Goal: Task Accomplishment & Management: Complete application form

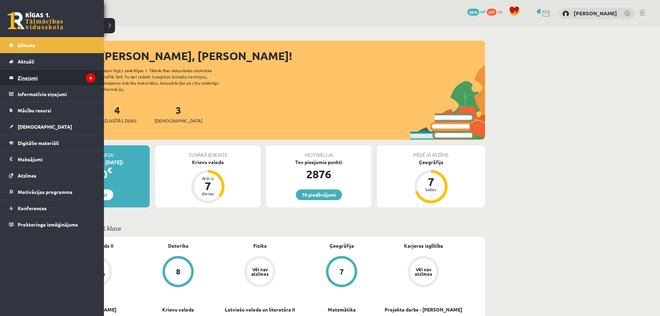
click at [34, 77] on legend "Ziņojumi 4" at bounding box center [57, 78] width 78 height 16
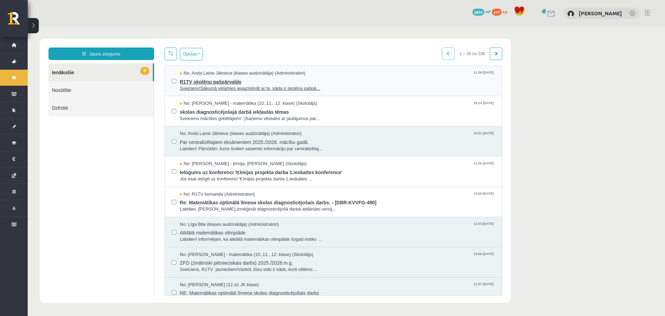
click at [202, 73] on span "No: Anda Laine Jātniece (klases audzinātāja) (Administratori)" at bounding box center [243, 73] width 126 height 7
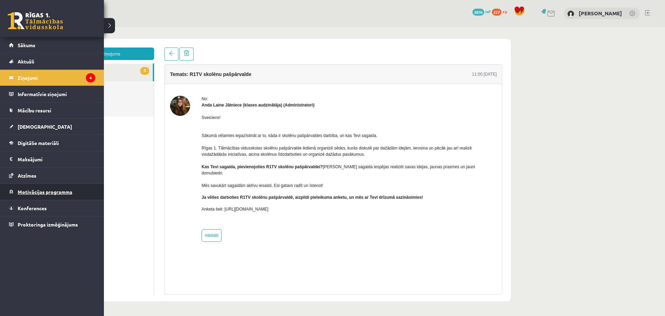
click at [42, 192] on span "Motivācijas programma" at bounding box center [45, 192] width 55 height 6
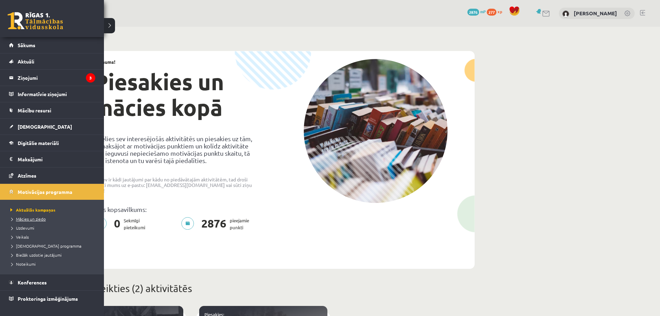
click at [24, 219] on span "Mācies un ziedo" at bounding box center [27, 219] width 37 height 6
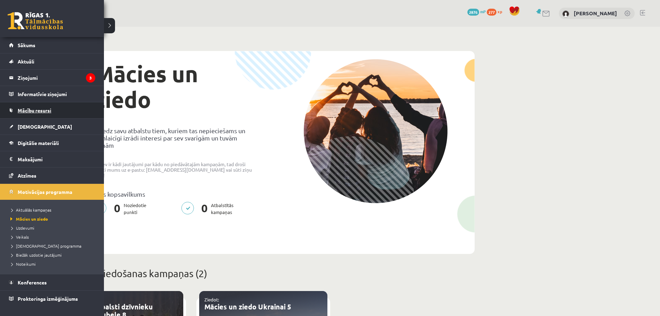
scroll to position [173, 0]
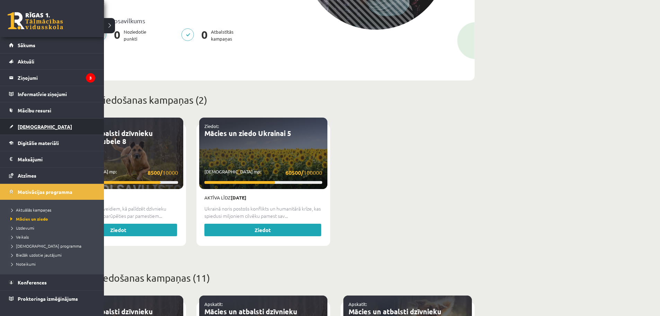
click at [39, 124] on link "[DEMOGRAPHIC_DATA]" at bounding box center [52, 127] width 86 height 16
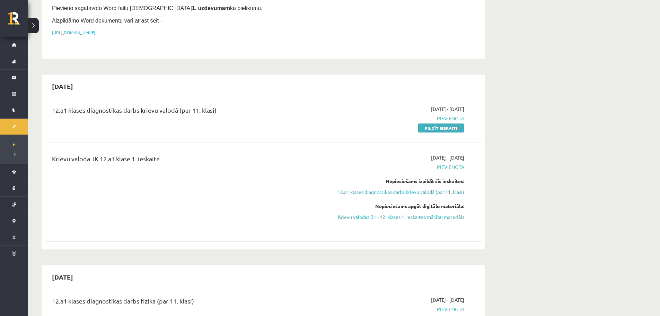
scroll to position [104, 0]
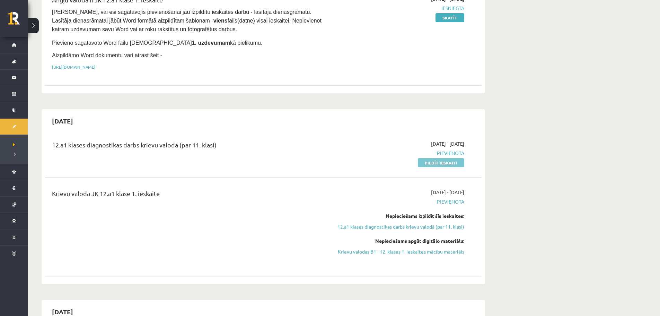
click at [426, 161] on link "Pildīt ieskaiti" at bounding box center [441, 162] width 46 height 9
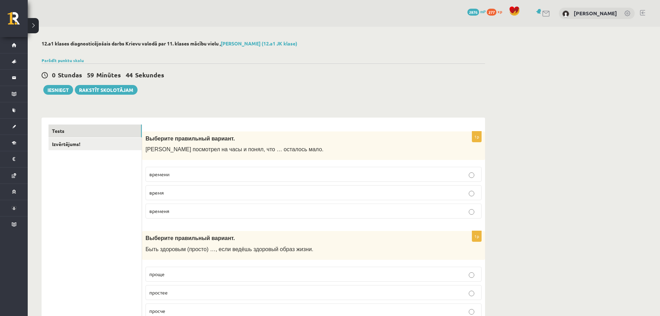
click at [187, 177] on p "времени" at bounding box center [313, 174] width 329 height 7
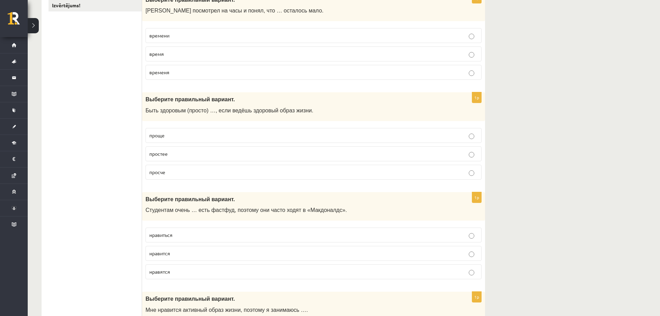
scroll to position [104, 0]
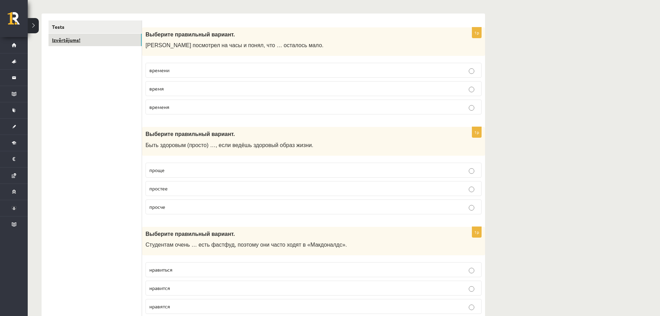
click at [92, 45] on link "Izvērtējums!" at bounding box center [95, 40] width 93 height 13
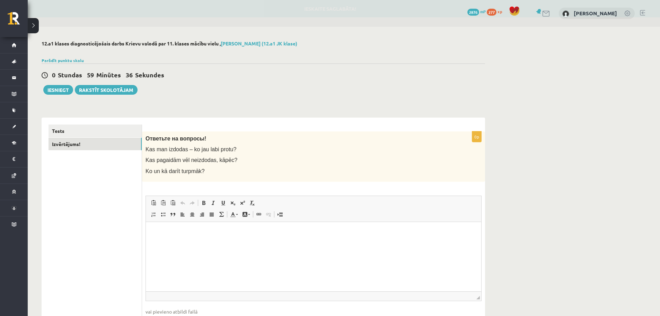
scroll to position [0, 0]
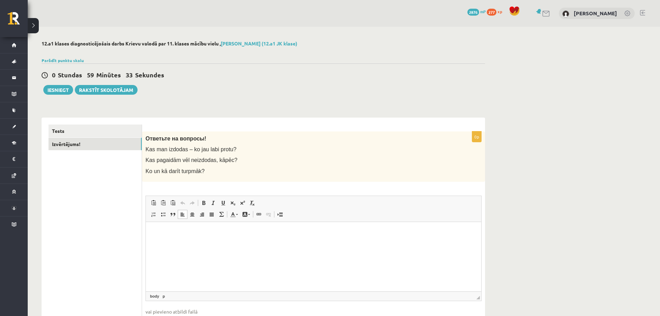
click at [174, 234] on p "Визуальный текстовый редактор, wiswyg-editor-user-answer-47433991285660" at bounding box center [314, 231] width 322 height 7
click at [88, 133] on link "Tests" at bounding box center [95, 130] width 93 height 13
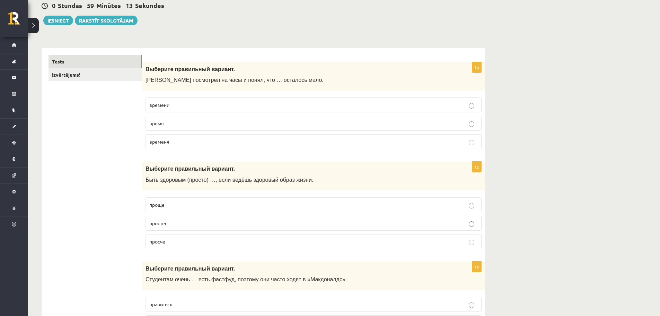
scroll to position [139, 0]
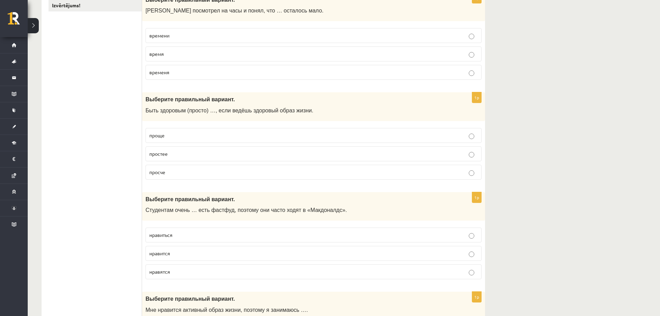
click at [174, 137] on p "проще" at bounding box center [313, 135] width 329 height 7
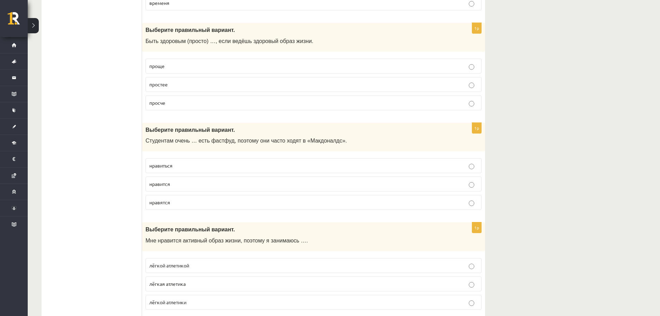
click at [166, 183] on span "нравится" at bounding box center [159, 184] width 21 height 6
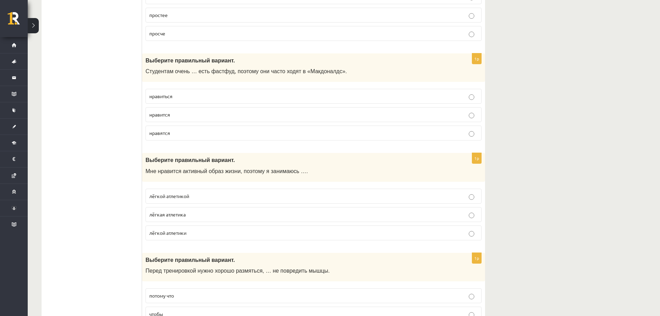
click at [167, 194] on span "лёгкой атлетикой" at bounding box center [169, 196] width 40 height 6
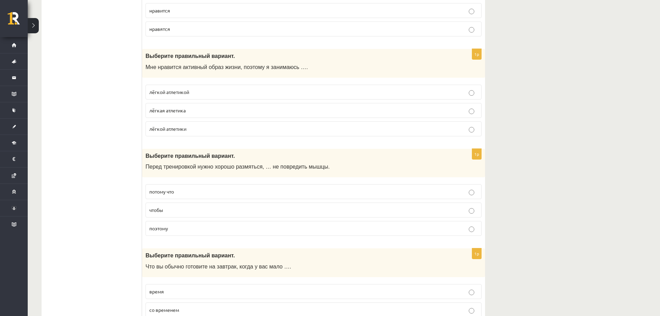
scroll to position [451, 0]
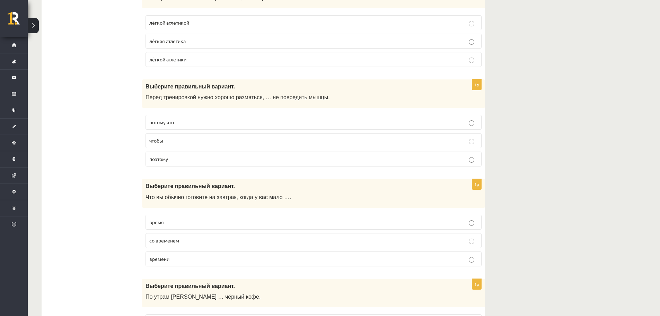
click at [164, 146] on label "чтобы" at bounding box center [314, 140] width 336 height 15
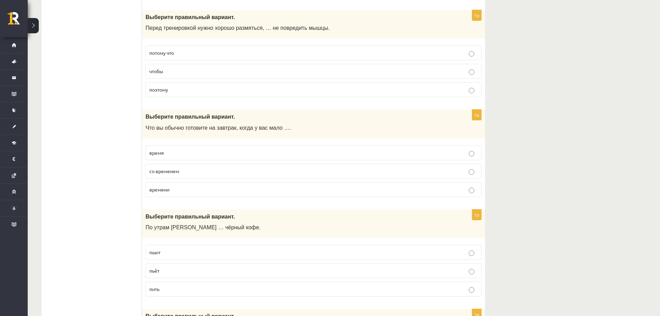
scroll to position [555, 0]
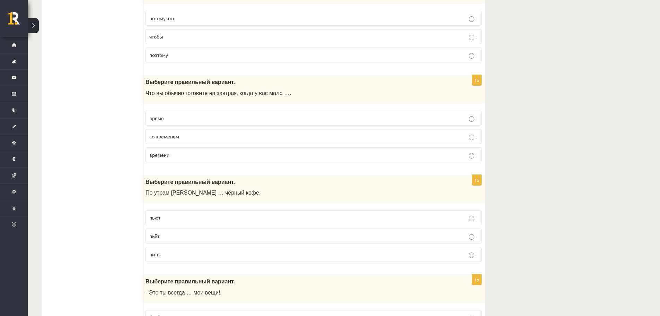
click at [177, 158] on p "времени" at bounding box center [313, 154] width 329 height 7
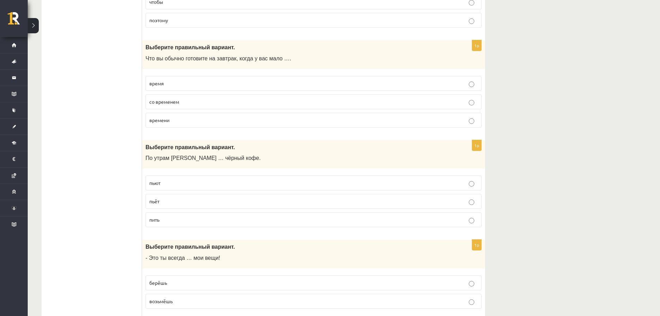
scroll to position [624, 0]
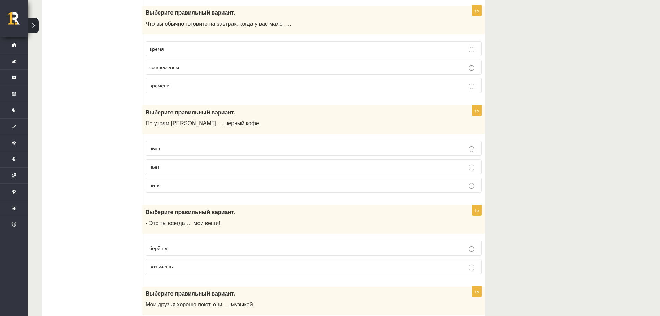
click at [173, 166] on p "пьёт" at bounding box center [313, 166] width 329 height 7
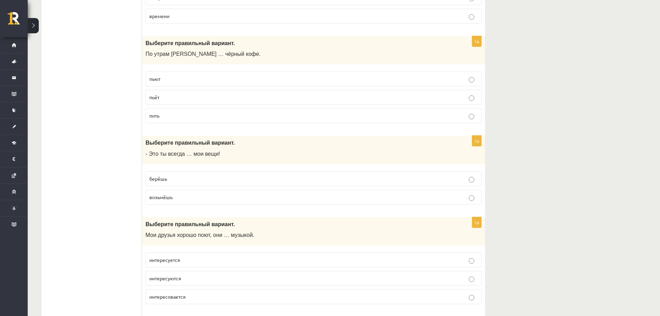
scroll to position [728, 0]
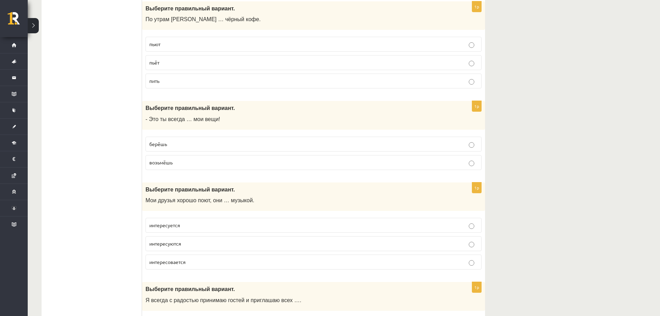
click at [179, 145] on p "берёшь" at bounding box center [313, 143] width 329 height 7
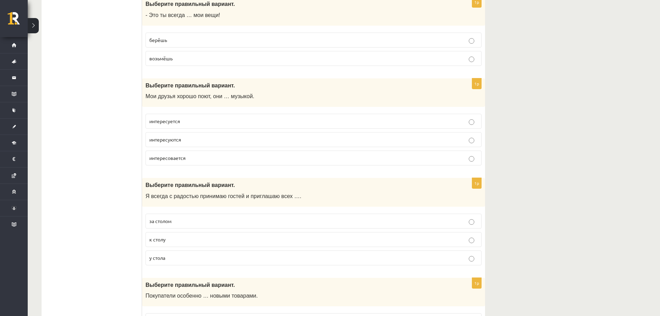
click at [175, 142] on span "интересуются" at bounding box center [165, 139] width 32 height 6
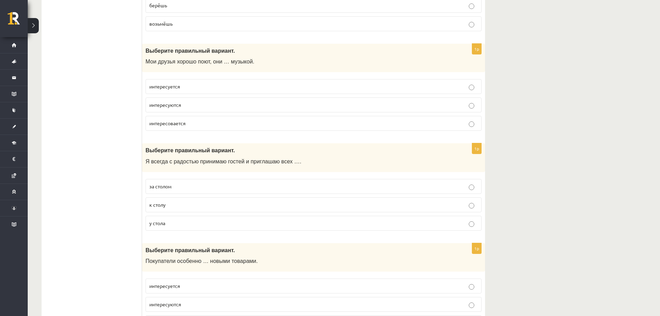
scroll to position [901, 0]
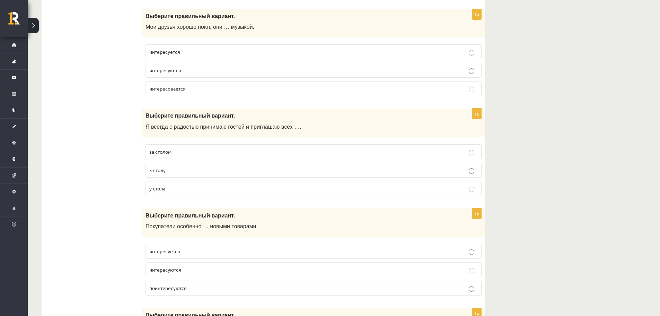
click at [164, 166] on label "к столу" at bounding box center [314, 170] width 336 height 15
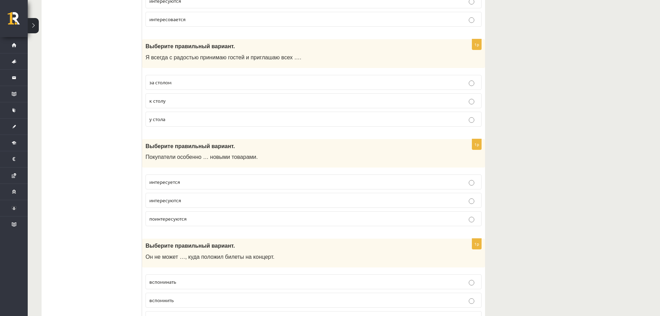
scroll to position [1005, 0]
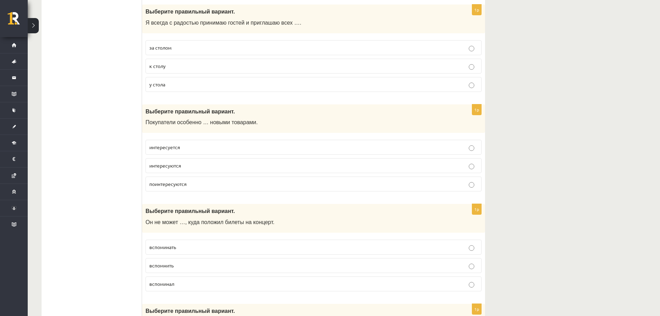
click at [206, 168] on p "интересуются" at bounding box center [313, 165] width 329 height 7
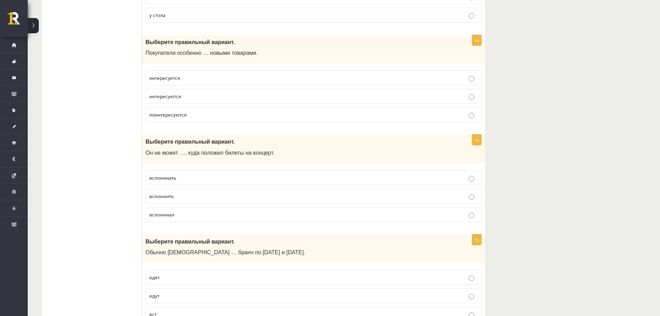
scroll to position [1109, 0]
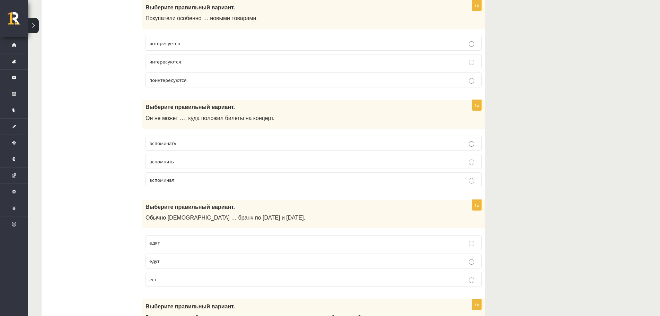
click at [171, 163] on span "вспомнить" at bounding box center [161, 161] width 24 height 6
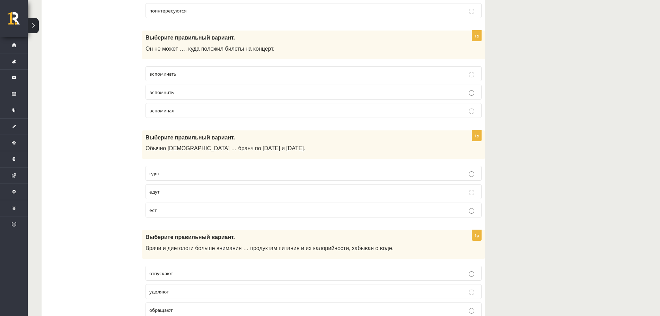
scroll to position [1213, 0]
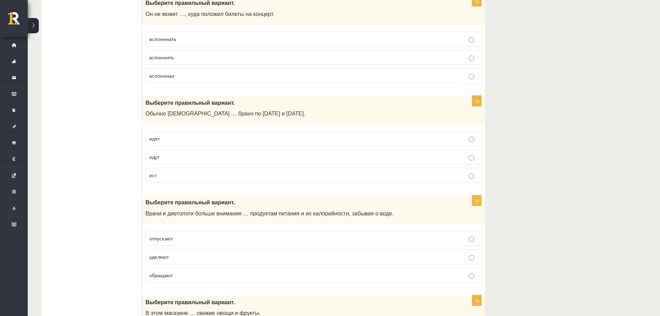
click at [191, 138] on p "едят" at bounding box center [313, 138] width 329 height 7
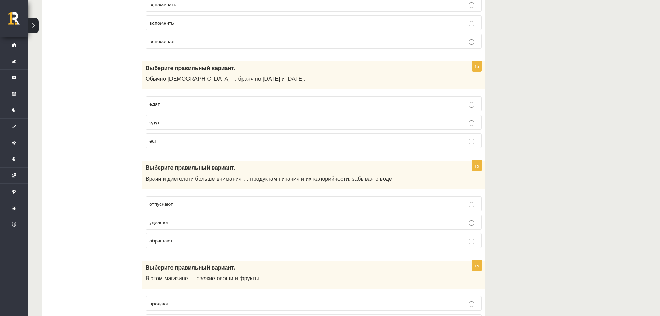
scroll to position [1282, 0]
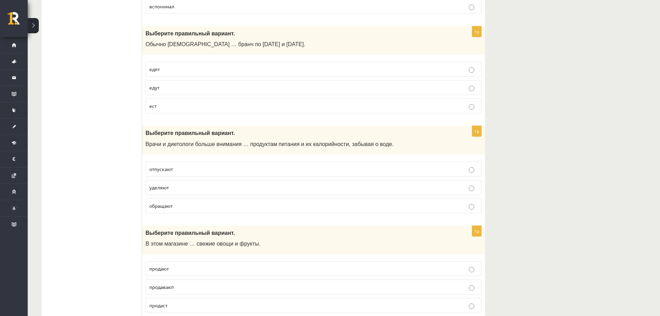
click at [166, 189] on span "уделяют" at bounding box center [158, 187] width 19 height 6
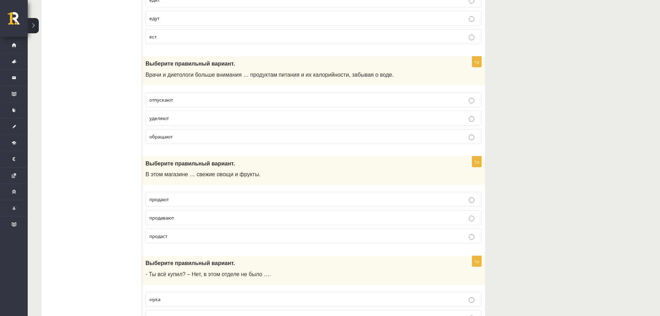
scroll to position [1386, 0]
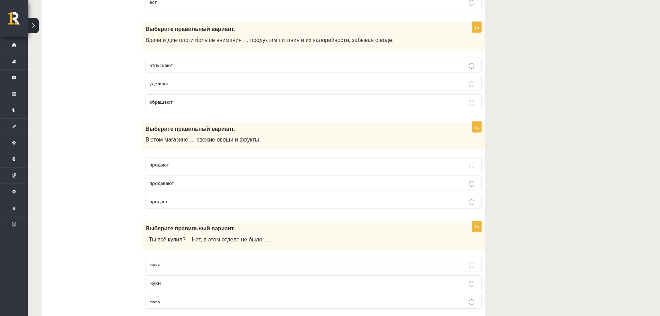
click at [179, 168] on p "продают" at bounding box center [313, 164] width 329 height 7
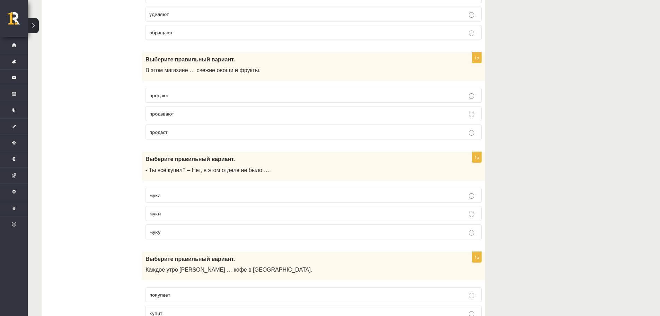
scroll to position [1525, 0]
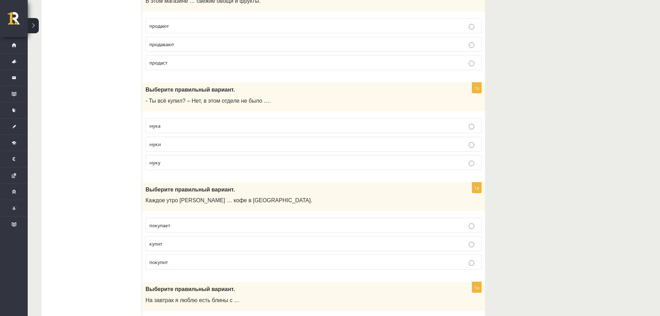
click at [164, 148] on p "муки" at bounding box center [313, 143] width 329 height 7
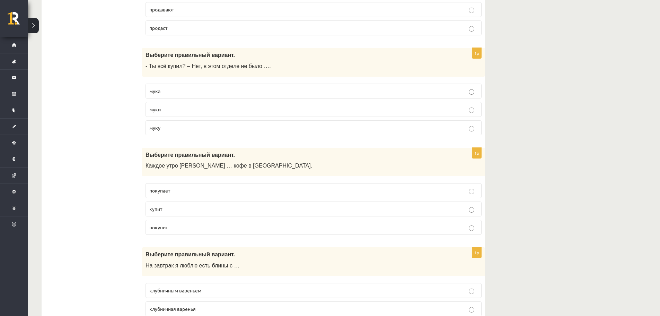
scroll to position [1594, 0]
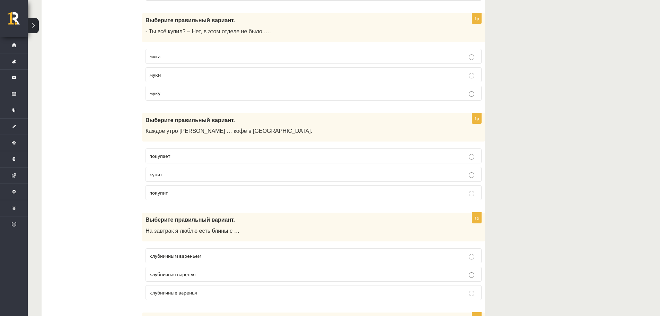
click at [156, 159] on p "покупает" at bounding box center [313, 155] width 329 height 7
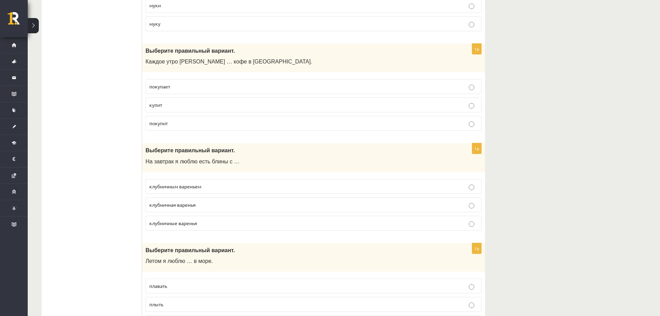
scroll to position [1698, 0]
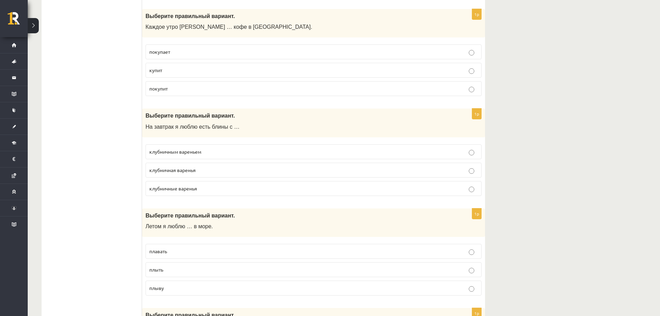
click at [182, 150] on span "клубничным вареньем" at bounding box center [175, 151] width 52 height 6
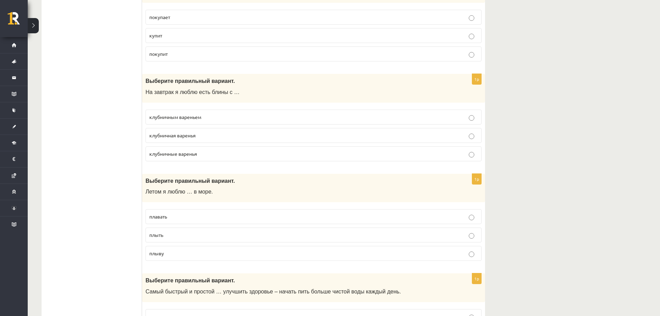
scroll to position [1768, 0]
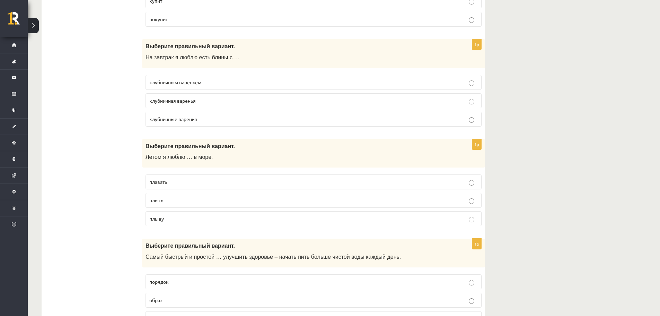
click at [160, 187] on label "плавать" at bounding box center [314, 181] width 336 height 15
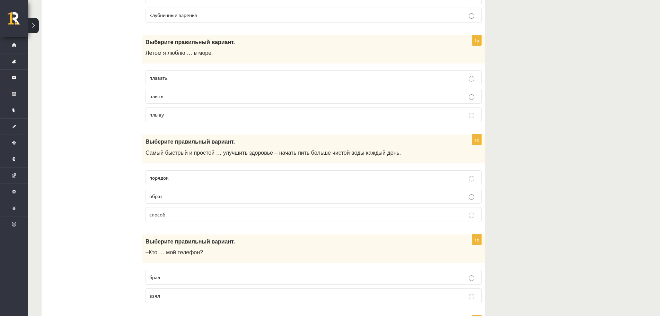
scroll to position [1906, 0]
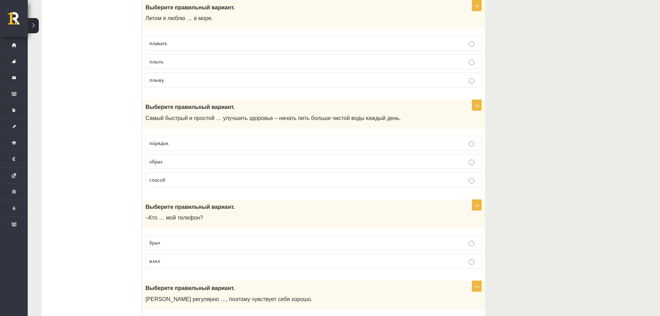
click at [170, 183] on p "способ" at bounding box center [313, 179] width 329 height 7
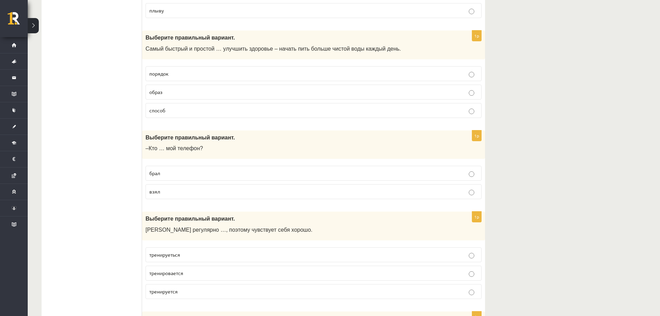
scroll to position [2045, 0]
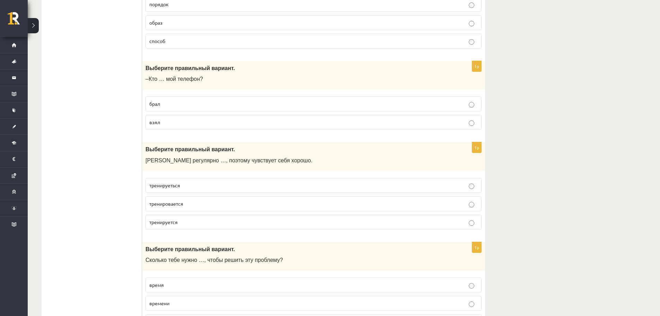
click at [157, 125] on span "взял" at bounding box center [154, 122] width 11 height 6
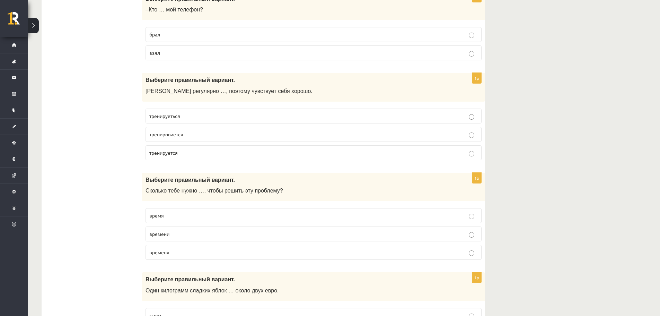
click at [186, 117] on p "тренируеться" at bounding box center [313, 115] width 329 height 7
click at [178, 153] on span "тренируется" at bounding box center [163, 152] width 28 height 6
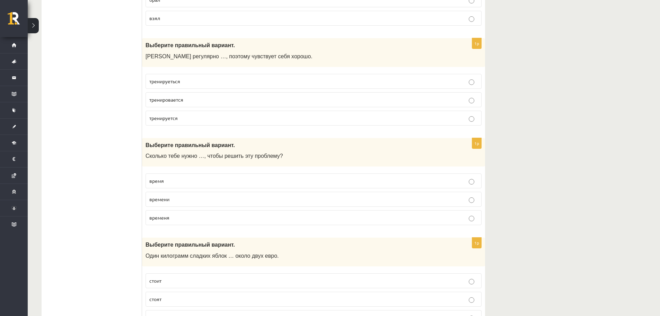
scroll to position [2184, 0]
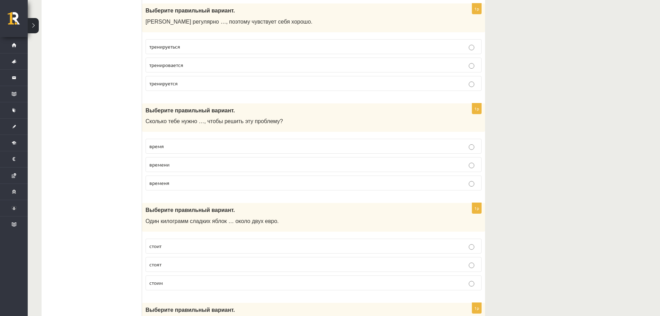
click at [169, 165] on span "времени" at bounding box center [159, 164] width 20 height 6
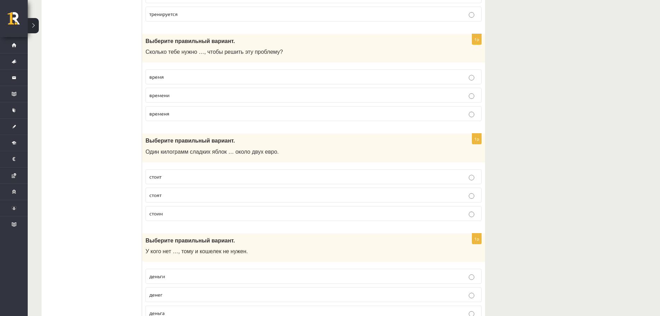
scroll to position [2288, 0]
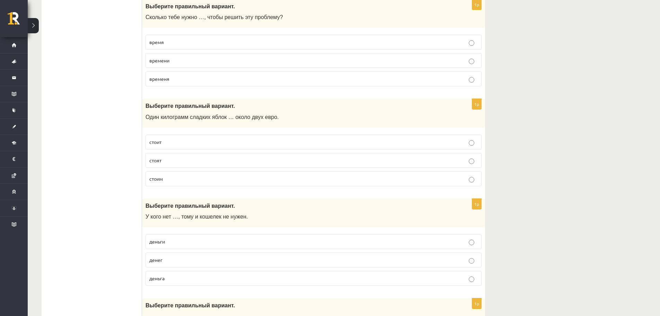
click at [180, 142] on p "стоит" at bounding box center [313, 141] width 329 height 7
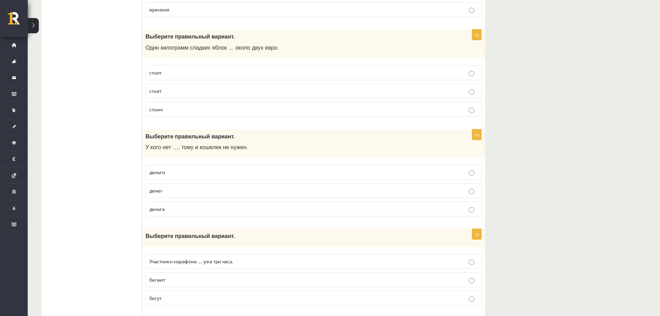
scroll to position [2392, 0]
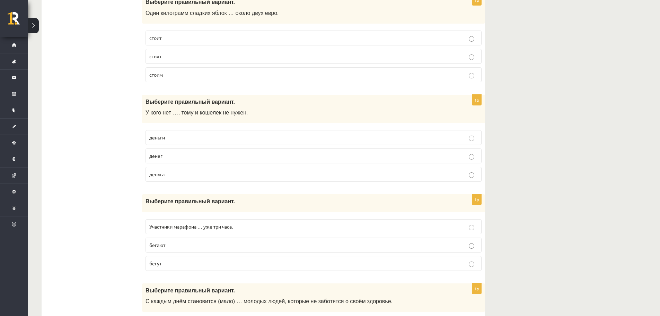
click at [174, 159] on p "денег" at bounding box center [313, 155] width 329 height 7
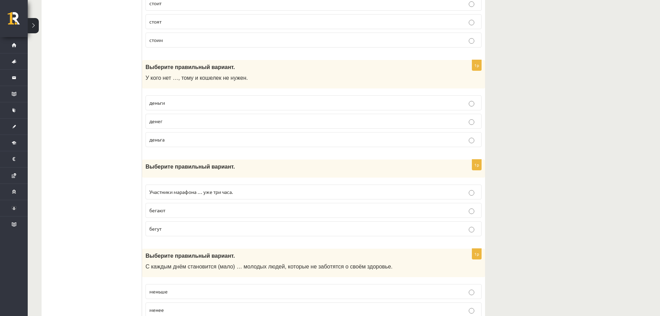
scroll to position [2461, 0]
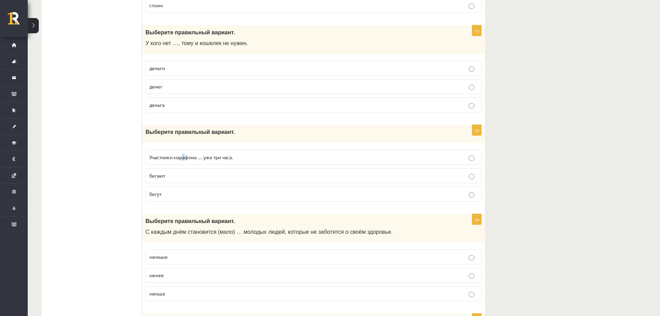
drag, startPoint x: 184, startPoint y: 160, endPoint x: 180, endPoint y: 160, distance: 4.5
click at [185, 160] on span "Участники марафона … уже три часа." at bounding box center [191, 157] width 84 height 6
click at [162, 161] on p "Участники марафона … уже три часа." at bounding box center [313, 157] width 329 height 7
drag, startPoint x: 71, startPoint y: 173, endPoint x: 66, endPoint y: 173, distance: 4.5
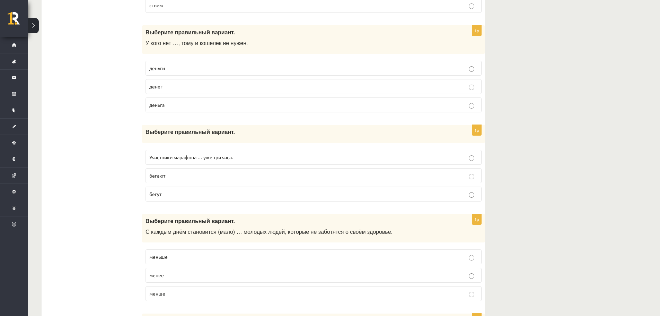
click at [161, 159] on span "Участники марафона … уже три часа." at bounding box center [191, 157] width 84 height 6
click at [179, 196] on p "бегут" at bounding box center [313, 193] width 329 height 7
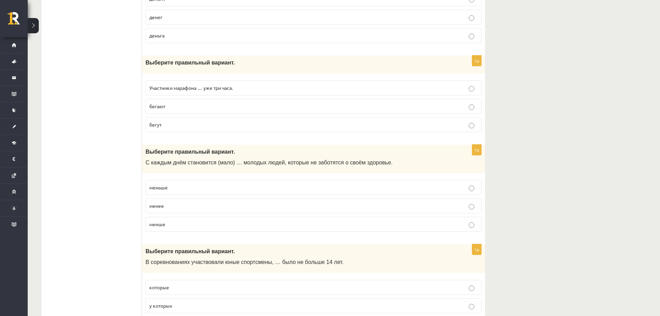
scroll to position [2600, 0]
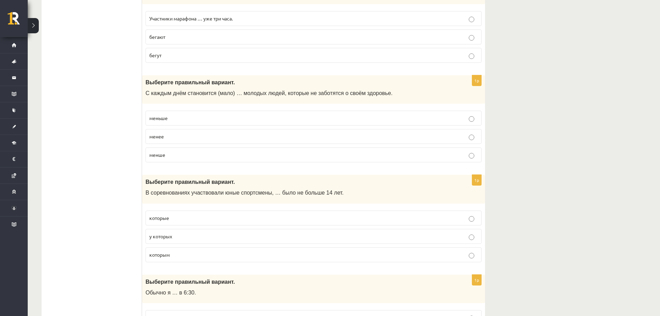
click at [169, 117] on p "меньше" at bounding box center [313, 117] width 329 height 7
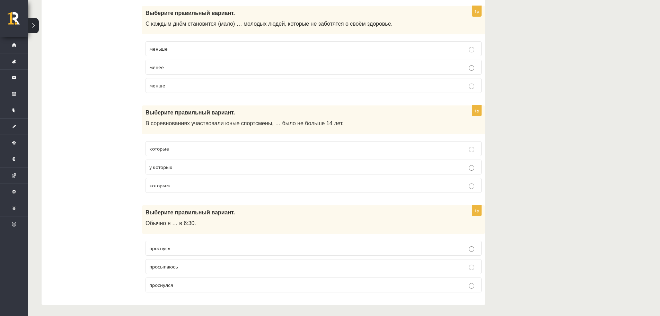
click at [182, 164] on p "у которых" at bounding box center [313, 166] width 329 height 7
click at [171, 183] on p "которым" at bounding box center [313, 185] width 329 height 7
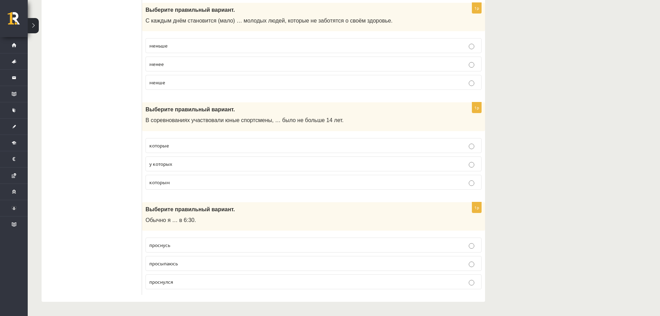
click at [180, 264] on p "просыпаюсь" at bounding box center [313, 263] width 329 height 7
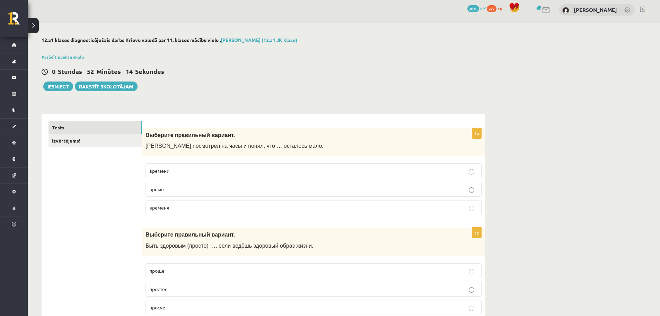
scroll to position [0, 0]
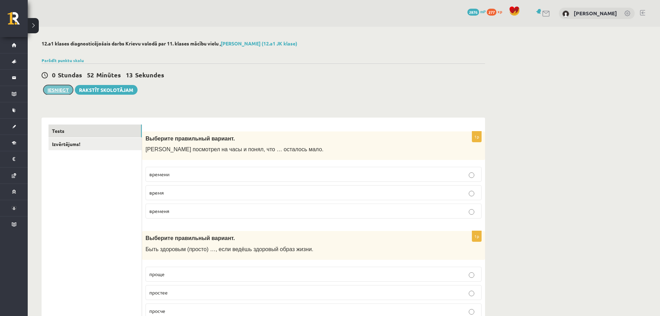
click at [60, 90] on button "Iesniegt" at bounding box center [58, 90] width 30 height 10
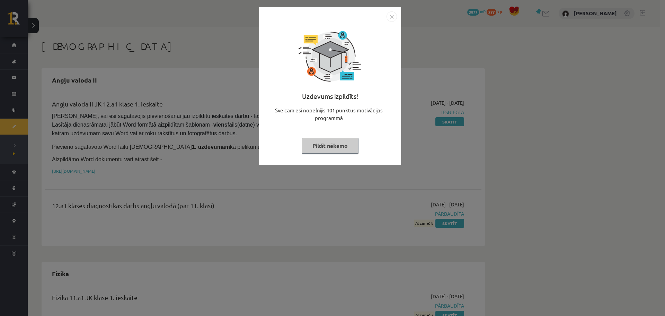
click at [393, 15] on img "Close" at bounding box center [392, 16] width 10 height 10
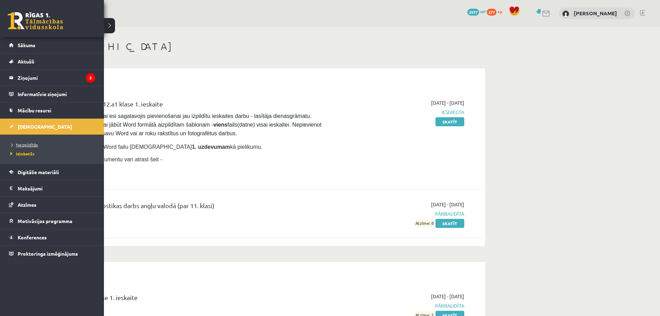
click at [28, 144] on span "Neizpildītās" at bounding box center [23, 145] width 29 height 6
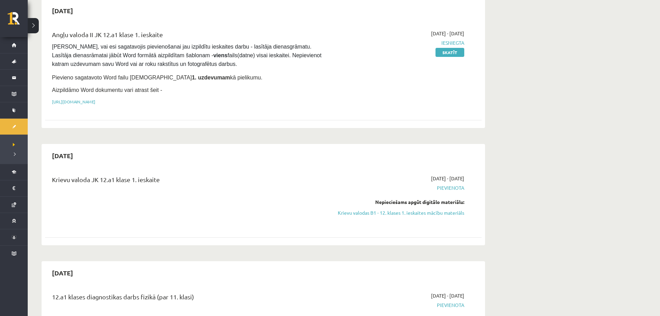
scroll to position [35, 0]
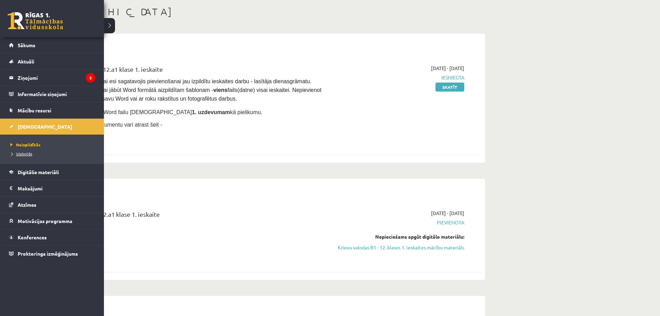
click at [19, 155] on span "Izlabotās" at bounding box center [21, 154] width 24 height 6
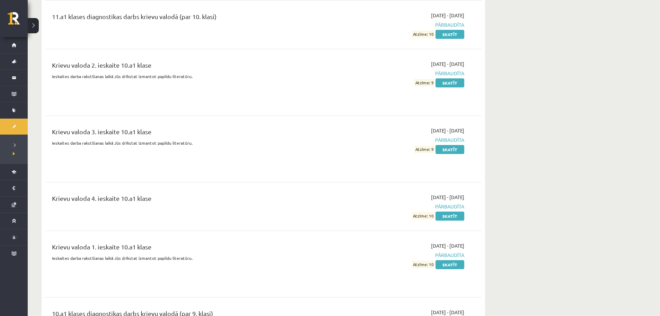
scroll to position [1040, 0]
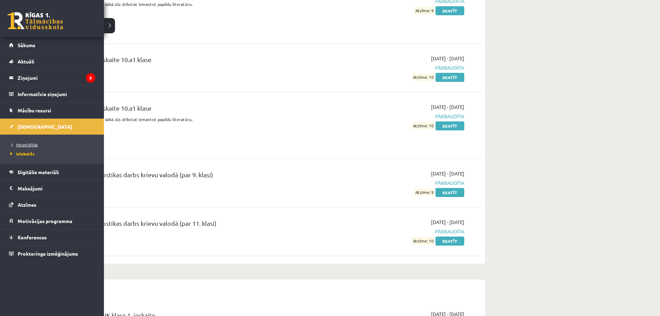
click at [29, 145] on span "Neizpildītās" at bounding box center [23, 145] width 29 height 6
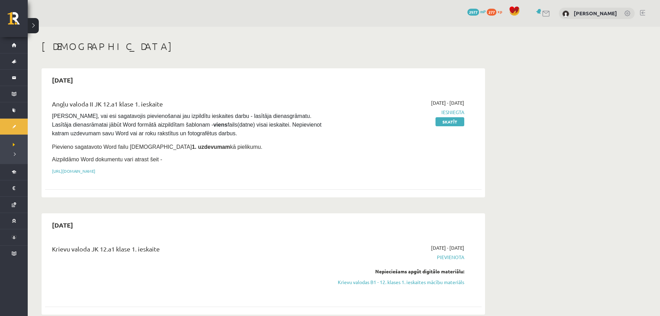
scroll to position [69, 0]
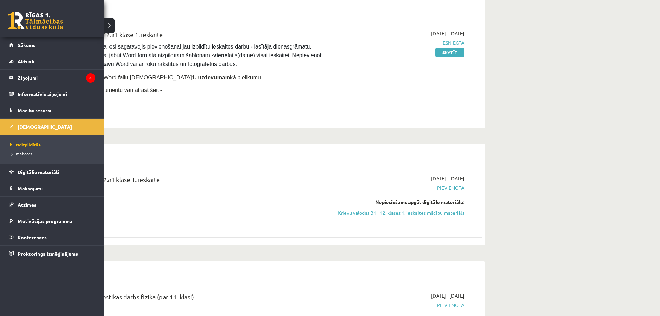
click at [28, 144] on span "Neizpildītās" at bounding box center [25, 145] width 32 height 6
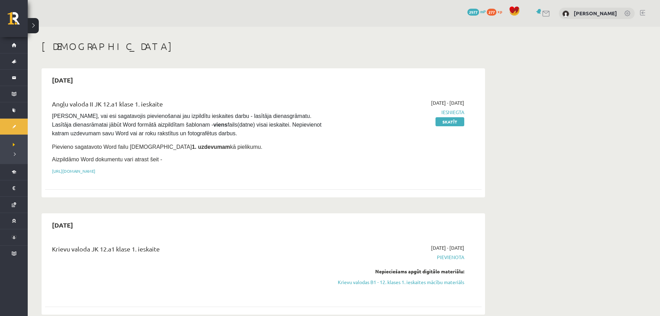
scroll to position [35, 0]
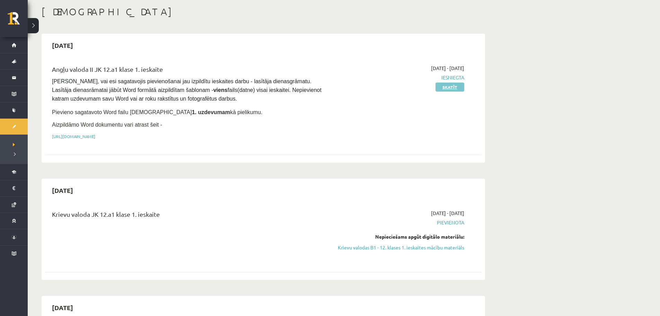
click at [442, 90] on link "Skatīt" at bounding box center [450, 86] width 29 height 9
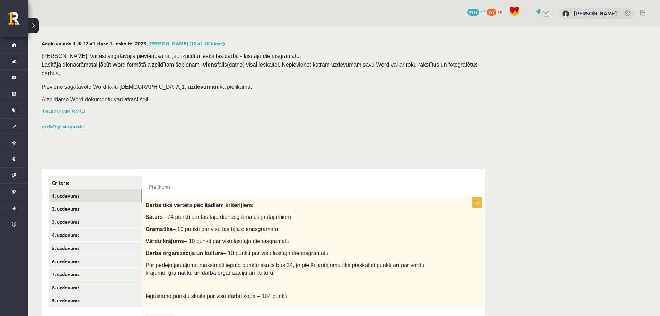
click at [80, 189] on link "1. uzdevums" at bounding box center [95, 195] width 93 height 13
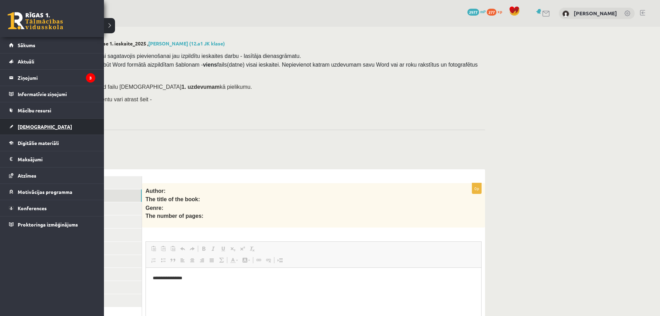
click at [41, 129] on link "[DEMOGRAPHIC_DATA]" at bounding box center [52, 127] width 86 height 16
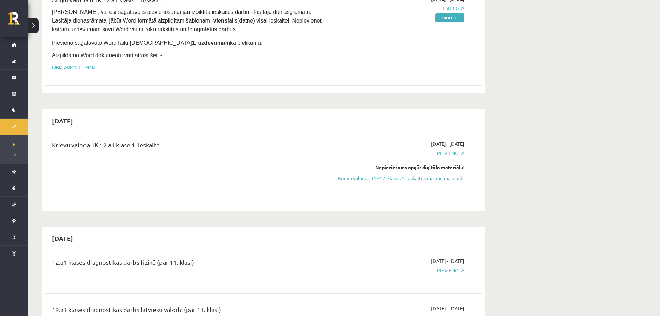
scroll to position [139, 0]
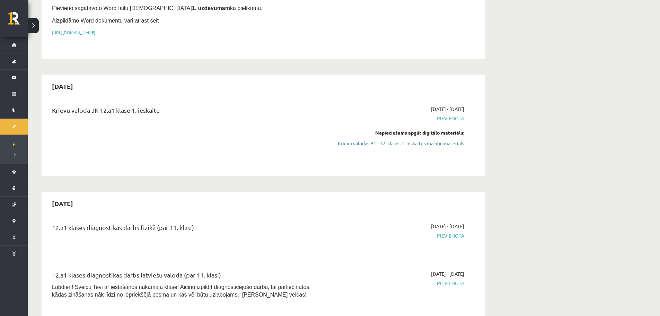
click at [421, 141] on link "Krievu valodas B1 - 12. klases 1. ieskaites mācību materiāls" at bounding box center [399, 143] width 131 height 7
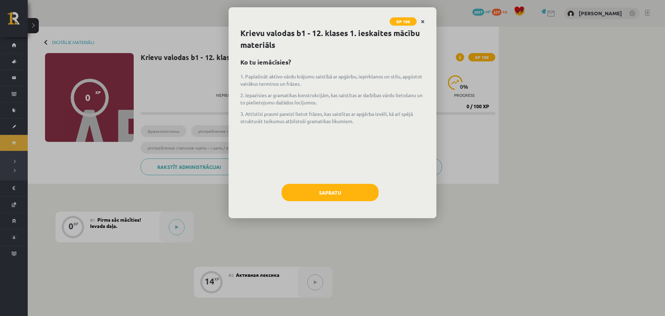
click at [423, 23] on icon "Close" at bounding box center [423, 21] width 4 height 5
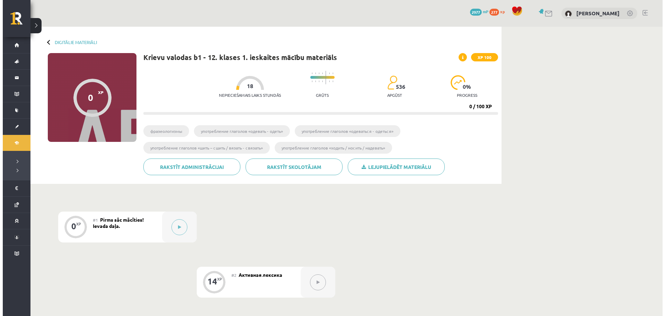
scroll to position [104, 0]
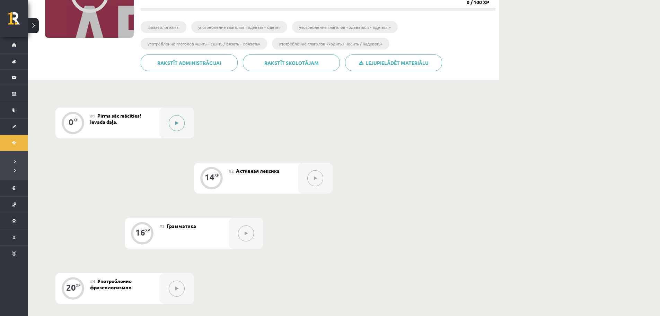
click at [178, 125] on button at bounding box center [177, 123] width 16 height 16
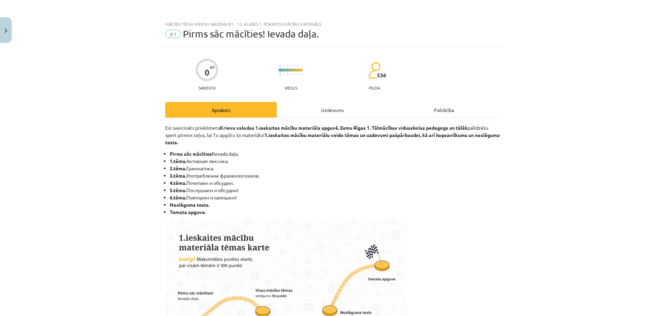
scroll to position [139, 0]
click at [324, 106] on div "Uzdevums" at bounding box center [333, 110] width 112 height 16
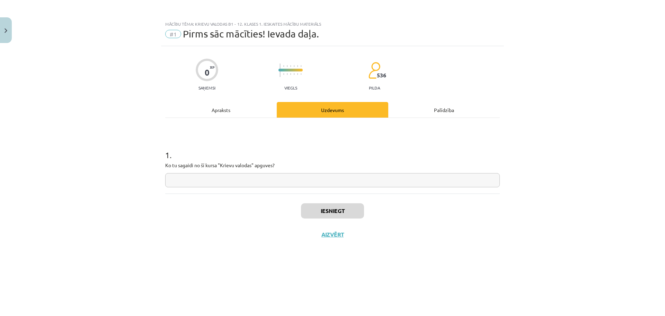
click at [233, 179] on input "text" at bounding box center [332, 180] width 335 height 14
type input "*"
click at [312, 211] on button "Iesniegt" at bounding box center [332, 210] width 63 height 15
click at [339, 241] on button "Nākamā nodarbība" at bounding box center [333, 239] width 68 height 16
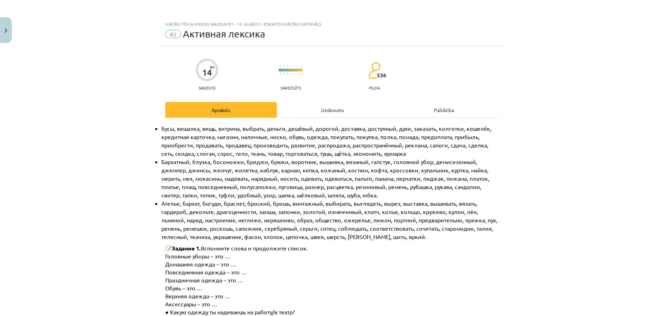
click at [316, 111] on div "Uzdevums" at bounding box center [333, 110] width 112 height 16
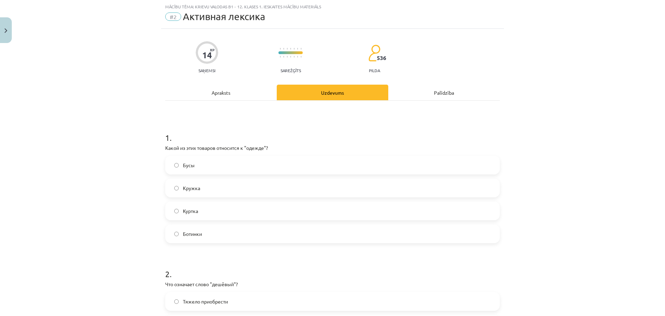
scroll to position [87, 0]
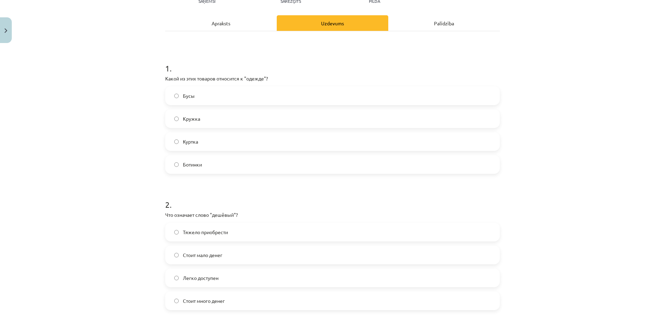
click at [195, 140] on span "Куртка" at bounding box center [190, 141] width 15 height 7
click at [191, 165] on span "Ботинки" at bounding box center [192, 164] width 19 height 7
click at [188, 167] on span "Ботинки" at bounding box center [192, 164] width 19 height 7
click at [185, 143] on span "Куртка" at bounding box center [190, 141] width 15 height 7
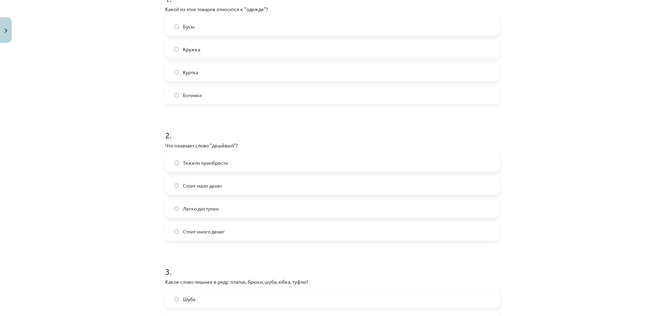
scroll to position [191, 0]
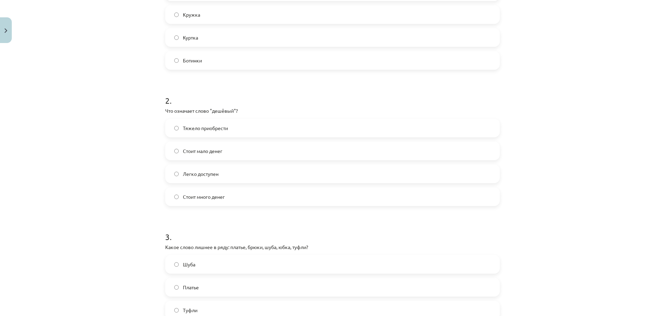
click at [222, 152] on label "Стоит мало денег" at bounding box center [332, 150] width 333 height 17
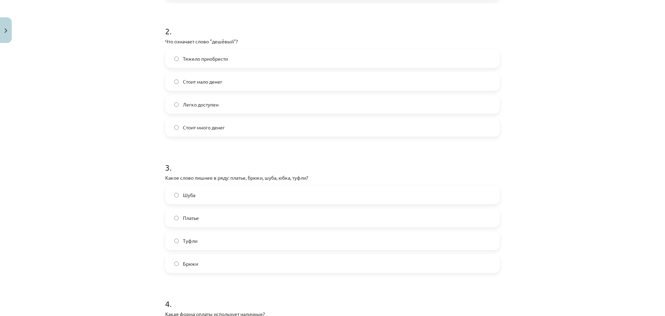
scroll to position [329, 0]
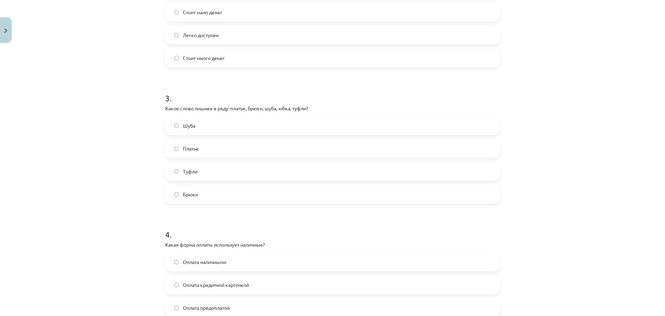
click at [206, 175] on label "Туфли" at bounding box center [332, 171] width 333 height 17
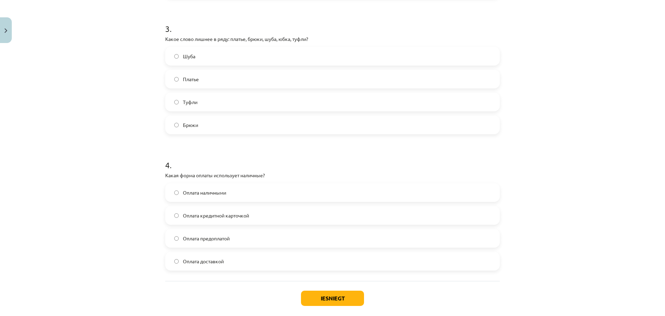
scroll to position [434, 0]
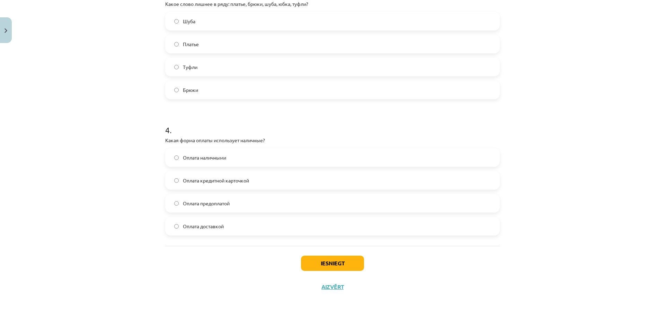
click at [219, 158] on span "Оплата наличными" at bounding box center [204, 157] width 43 height 7
click at [329, 265] on button "Iesniegt" at bounding box center [332, 262] width 63 height 15
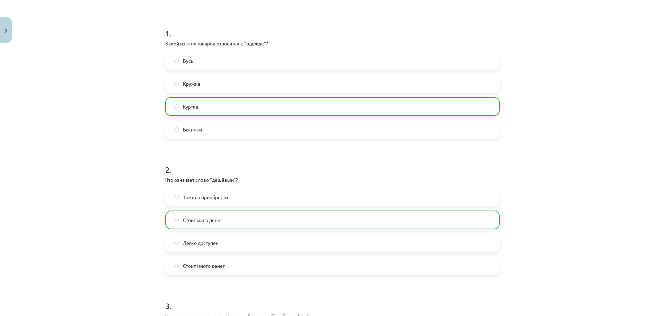
scroll to position [0, 0]
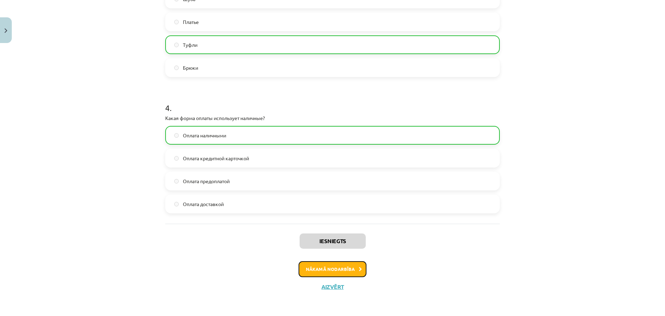
click at [340, 269] on button "Nākamā nodarbība" at bounding box center [333, 269] width 68 height 16
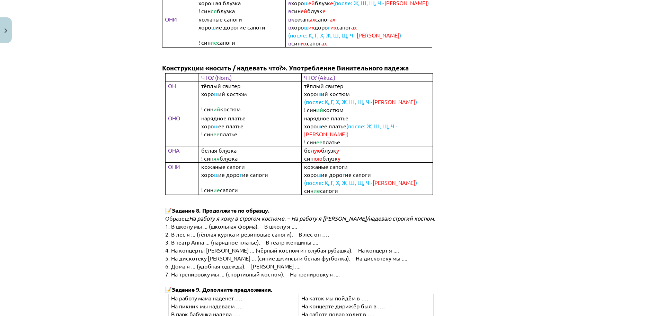
scroll to position [17, 0]
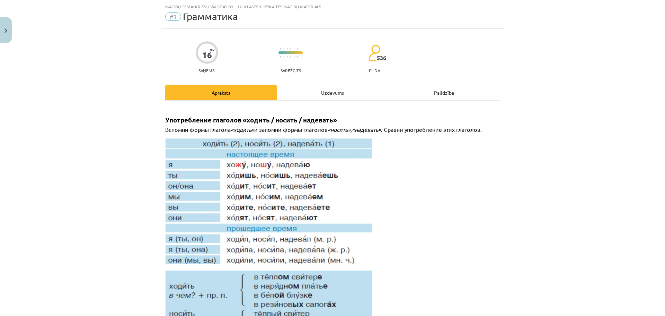
click at [320, 92] on div "Uzdevums" at bounding box center [333, 93] width 112 height 16
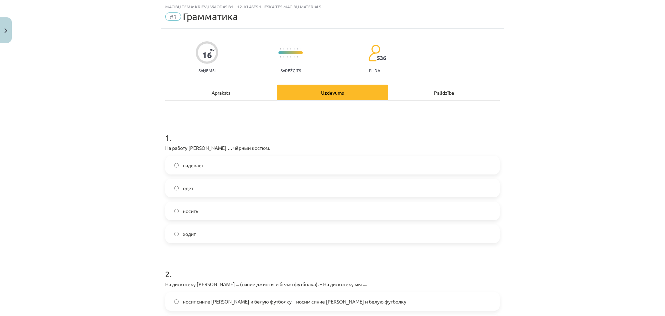
scroll to position [87, 0]
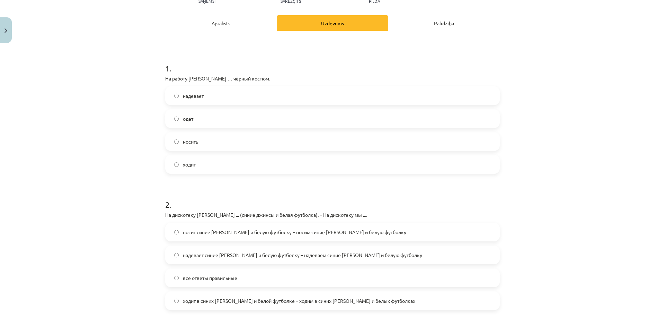
click at [213, 97] on label "надевает" at bounding box center [332, 95] width 333 height 17
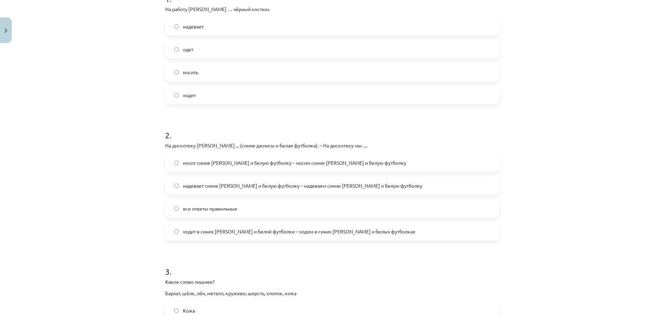
scroll to position [191, 0]
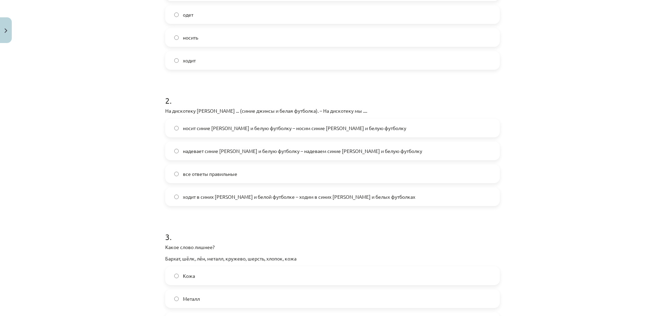
click at [207, 145] on label "надевает синие [PERSON_NAME] и белую футболку – надеваем синие [PERSON_NAME] и …" at bounding box center [332, 150] width 333 height 17
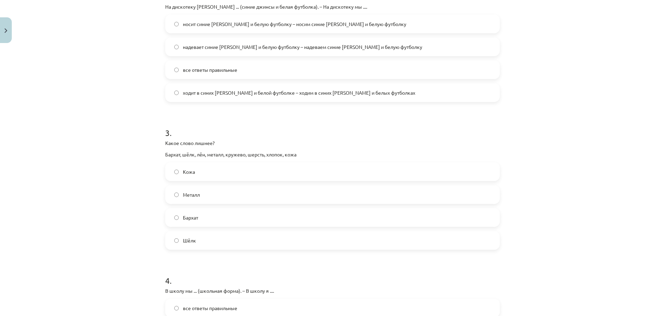
scroll to position [329, 0]
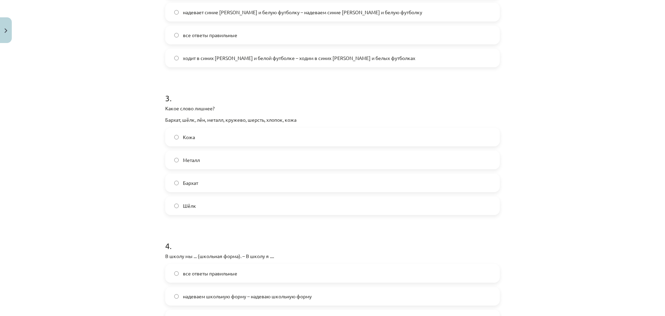
click at [182, 165] on label "Металл" at bounding box center [332, 159] width 333 height 17
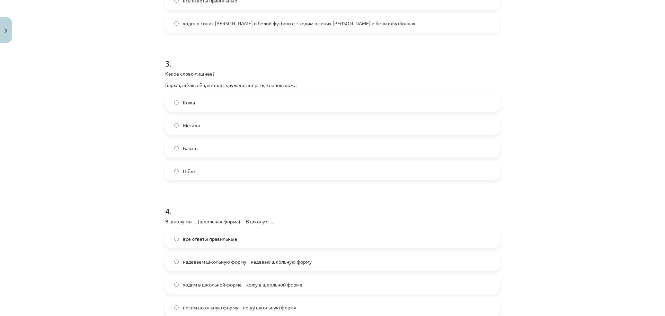
scroll to position [445, 0]
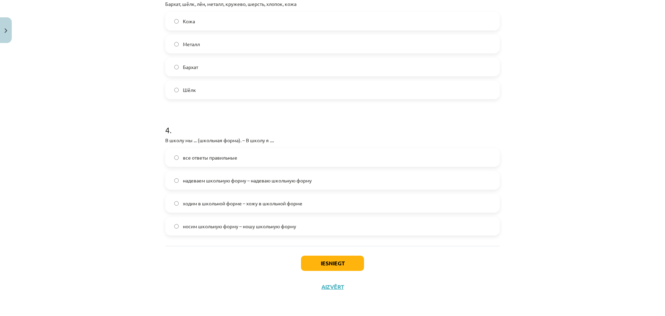
click at [198, 155] on span "все ответы правильные" at bounding box center [210, 157] width 54 height 7
click at [330, 262] on button "Iesniegt" at bounding box center [332, 262] width 63 height 15
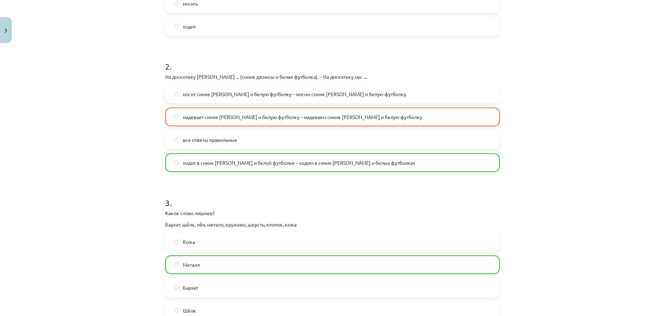
scroll to position [0, 0]
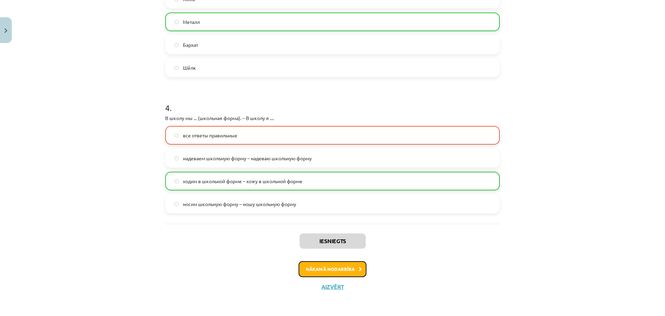
click at [321, 268] on button "Nākamā nodarbība" at bounding box center [333, 269] width 68 height 16
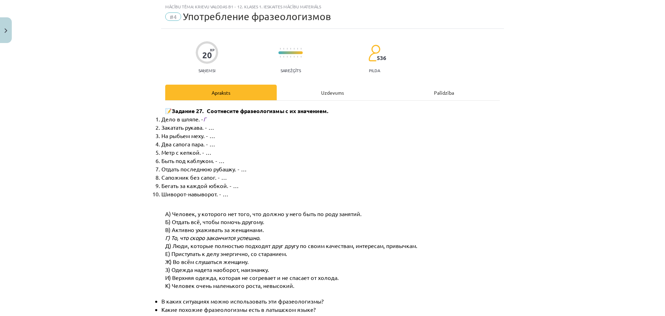
click at [315, 94] on div "Uzdevums" at bounding box center [333, 93] width 112 height 16
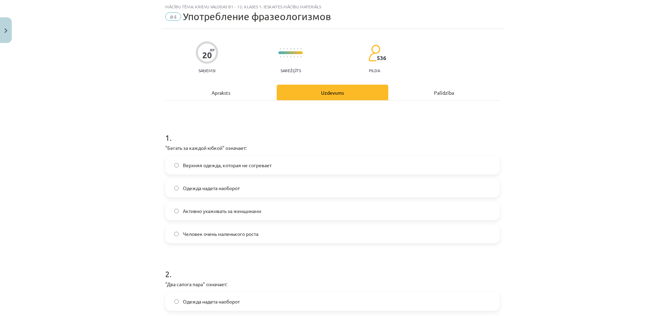
click at [204, 208] on span "Активно ухаживать за женщинами" at bounding box center [222, 210] width 78 height 7
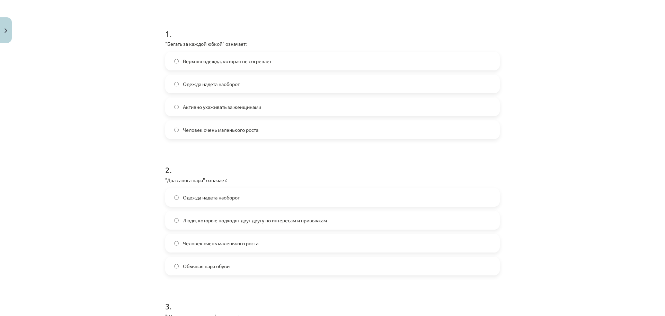
scroll to position [156, 0]
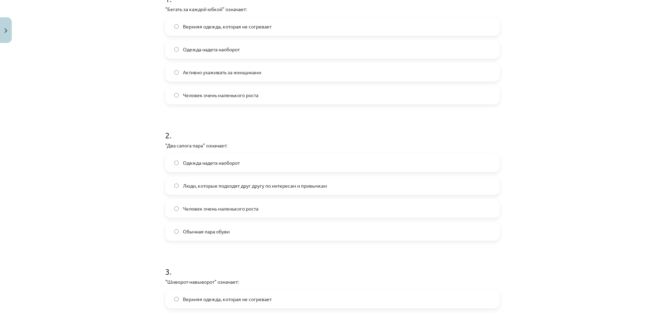
click at [241, 189] on label "Люди, которые подходят друг другу по интересам и привычкам" at bounding box center [332, 185] width 333 height 17
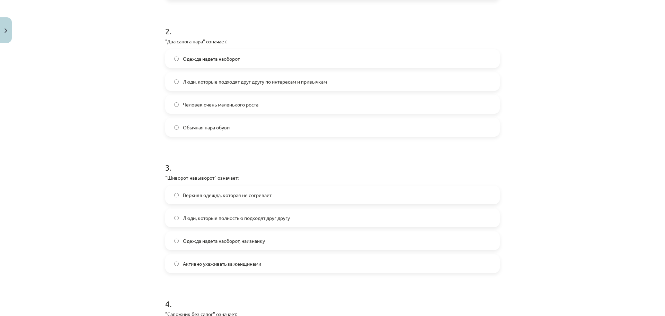
scroll to position [295, 0]
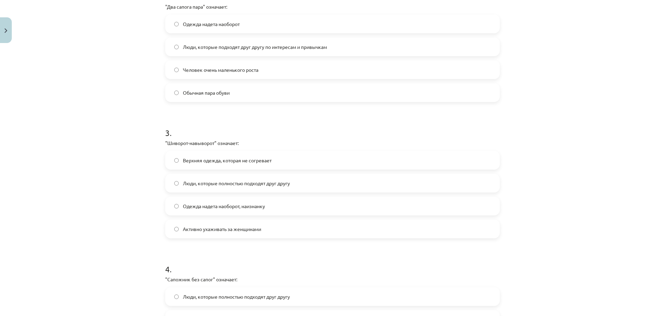
click at [208, 208] on span "Одежда надета наоборот, наизнанку" at bounding box center [224, 205] width 82 height 7
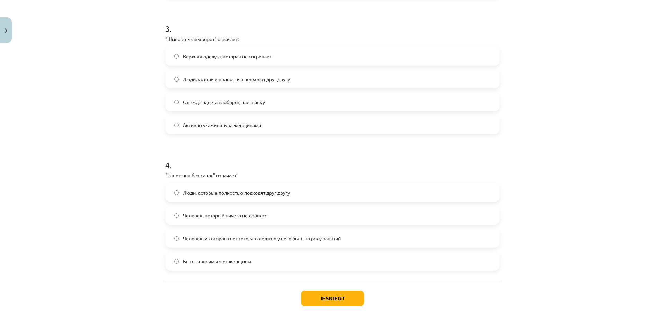
scroll to position [434, 0]
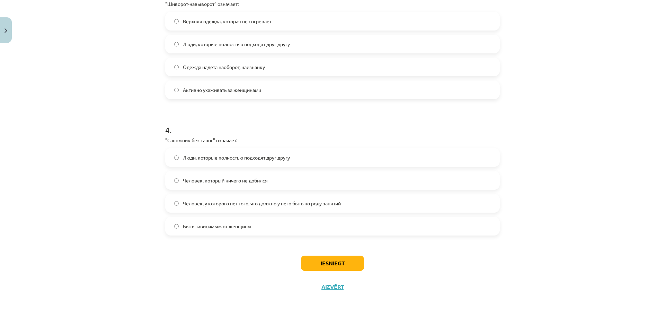
click at [265, 207] on span "Человек, у которого нет того, что должно у него быть по роду занятий" at bounding box center [262, 203] width 158 height 7
click at [248, 182] on span "Человек, который ничего не добился" at bounding box center [225, 180] width 85 height 7
click at [321, 262] on button "Iesniegt" at bounding box center [332, 262] width 63 height 15
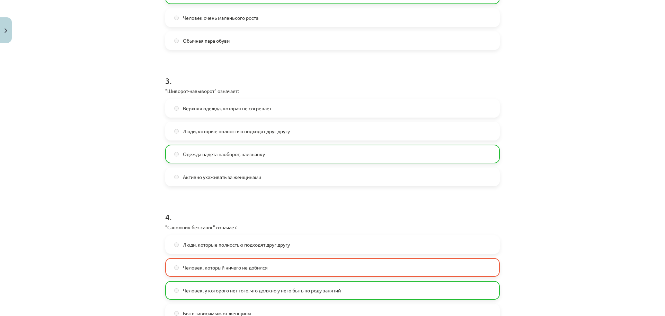
scroll to position [456, 0]
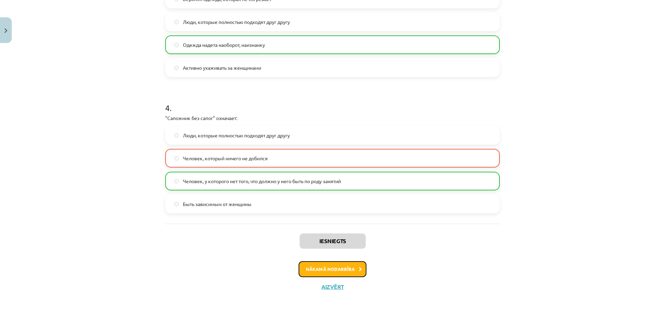
click at [344, 266] on button "Nākamā nodarbība" at bounding box center [333, 269] width 68 height 16
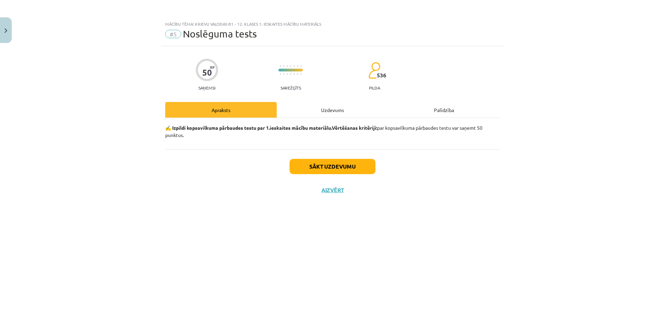
click at [308, 109] on div "Uzdevums" at bounding box center [333, 110] width 112 height 16
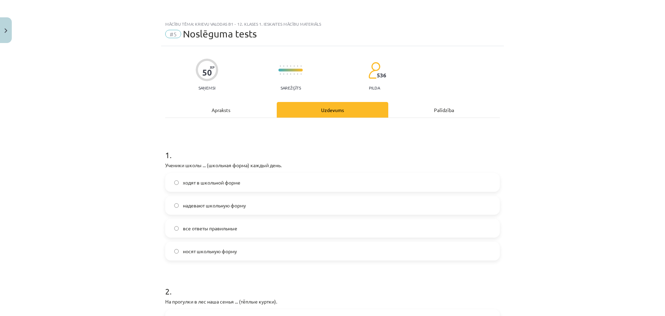
scroll to position [69, 0]
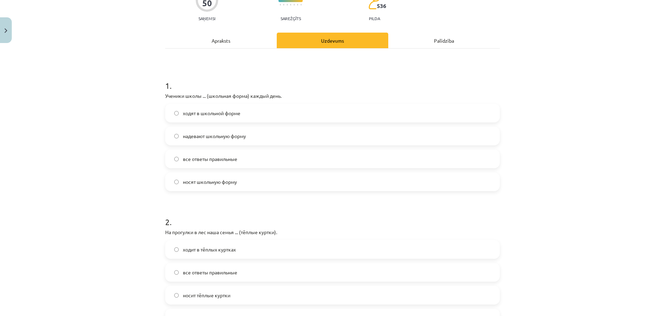
click at [218, 118] on label "ходят в школьной форме" at bounding box center [332, 112] width 333 height 17
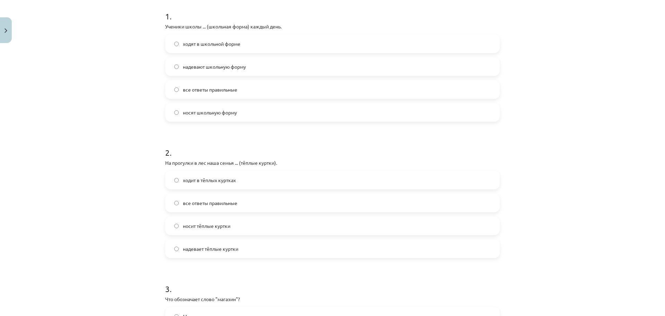
scroll to position [208, 0]
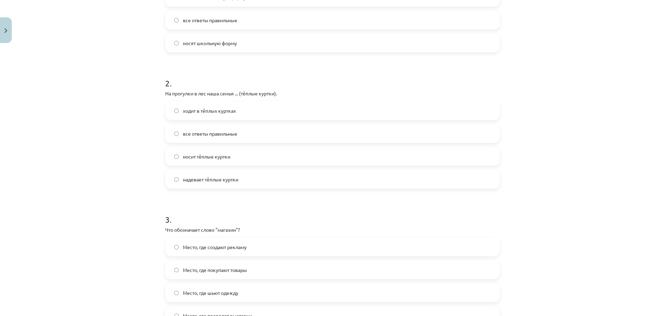
click at [218, 115] on label "ходит в тёплых куртках" at bounding box center [332, 110] width 333 height 17
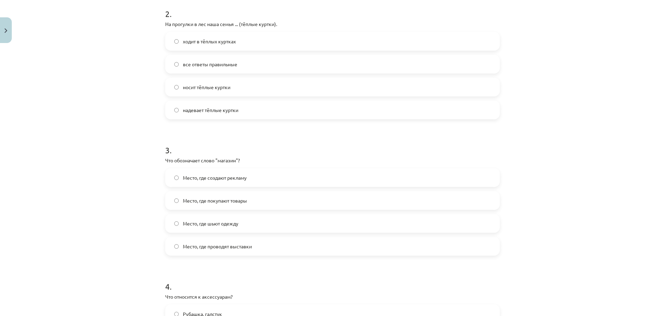
click at [233, 202] on span "Место, где покупают товары" at bounding box center [215, 200] width 64 height 7
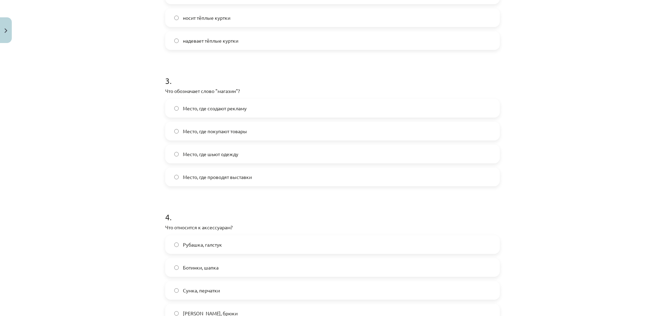
scroll to position [416, 0]
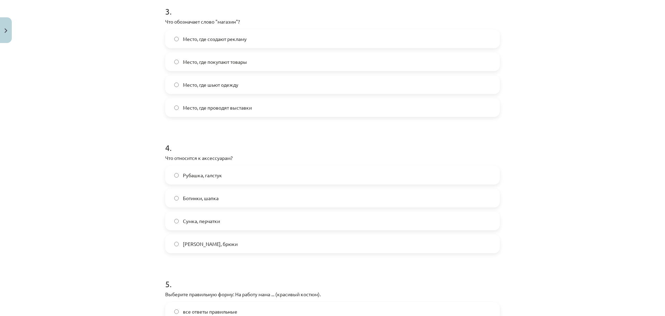
click at [214, 215] on label "Сумка, перчатки" at bounding box center [332, 220] width 333 height 17
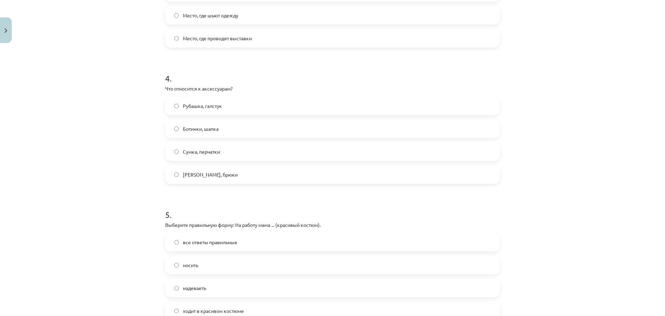
scroll to position [555, 0]
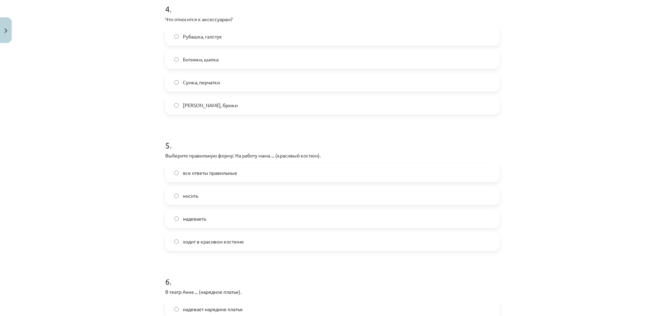
click at [206, 240] on span "ходит в красивом костюме" at bounding box center [213, 241] width 61 height 7
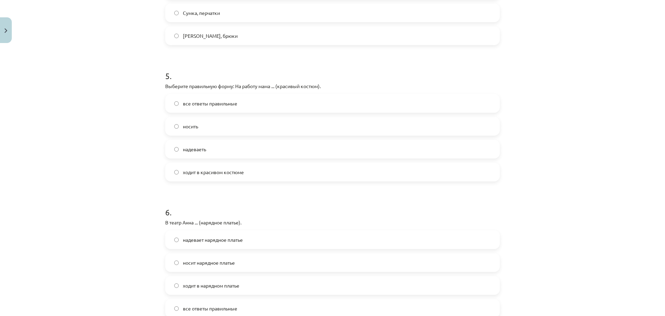
scroll to position [728, 0]
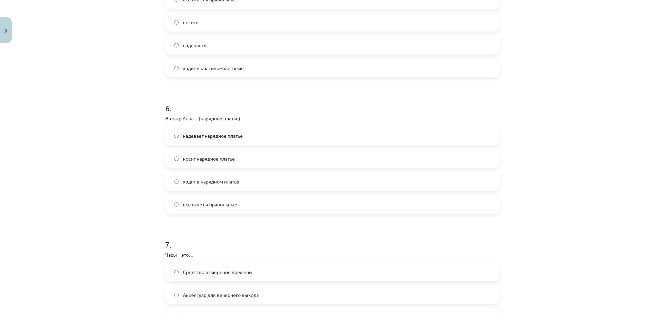
click at [214, 184] on span "ходит в нарядном платье" at bounding box center [211, 181] width 56 height 7
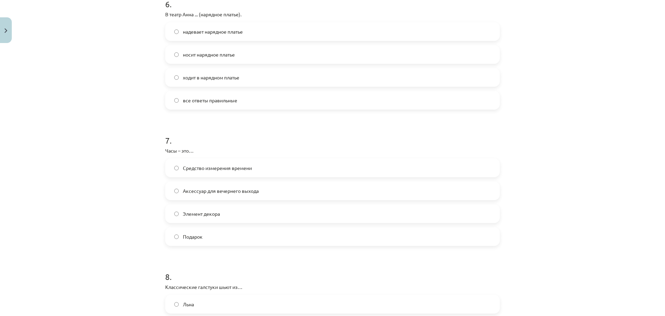
scroll to position [867, 0]
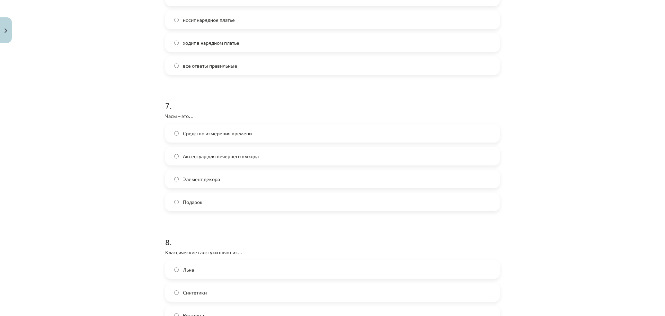
click at [211, 162] on label "Аксессуар для вечернего выхода" at bounding box center [332, 155] width 333 height 17
click at [209, 137] on label "Средство измерения времени" at bounding box center [332, 132] width 333 height 17
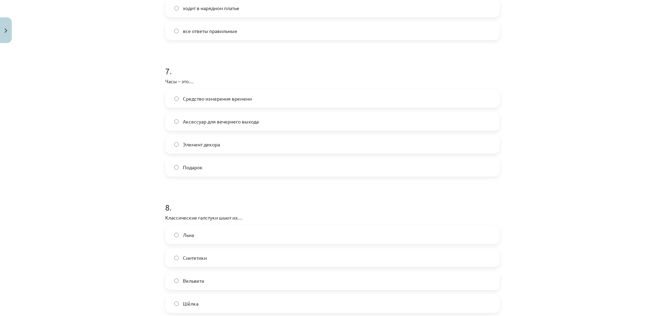
scroll to position [970, 0]
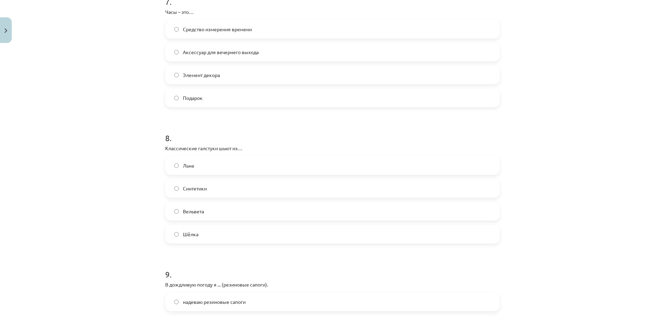
click at [149, 153] on div "Mācību tēma: Krievu valodas b1 - 12. klases 1. ieskaites mācību materiāls #5 No…" at bounding box center [332, 158] width 665 height 316
click at [210, 168] on label "Льна" at bounding box center [332, 165] width 333 height 17
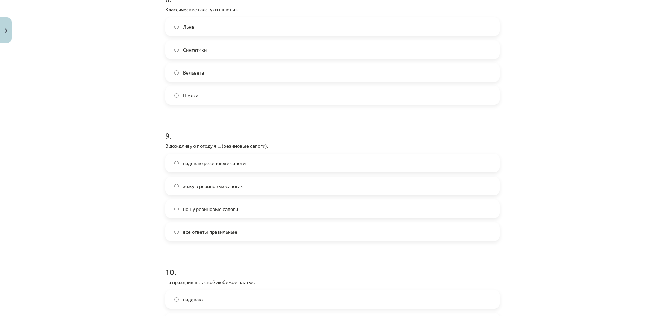
scroll to position [1144, 0]
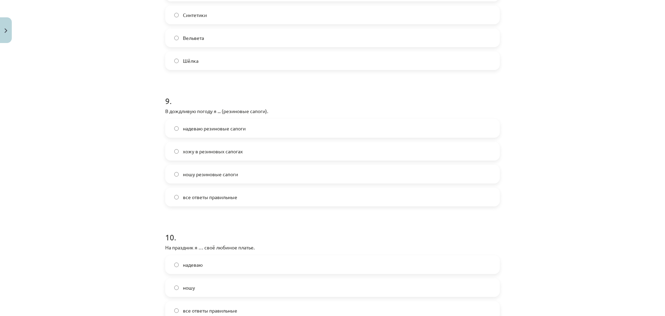
click at [218, 130] on span "надеваю резиновые сапоги" at bounding box center [214, 128] width 63 height 7
click at [180, 199] on label "все ответы правильные" at bounding box center [332, 196] width 333 height 17
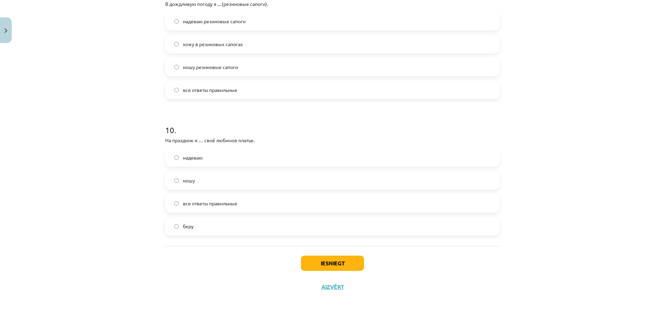
click at [210, 185] on label "ношу" at bounding box center [332, 180] width 333 height 17
click at [328, 263] on button "Iesniegt" at bounding box center [332, 262] width 63 height 15
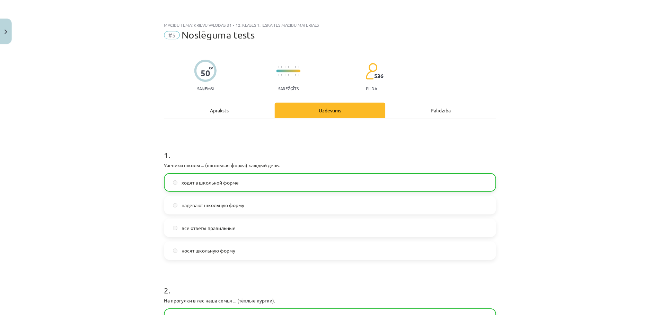
scroll to position [104, 0]
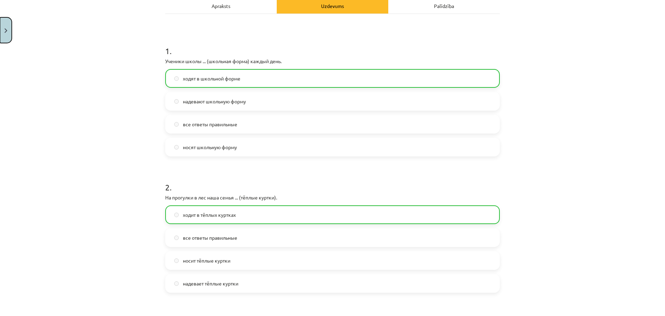
click at [7, 41] on button "Close" at bounding box center [6, 30] width 12 height 26
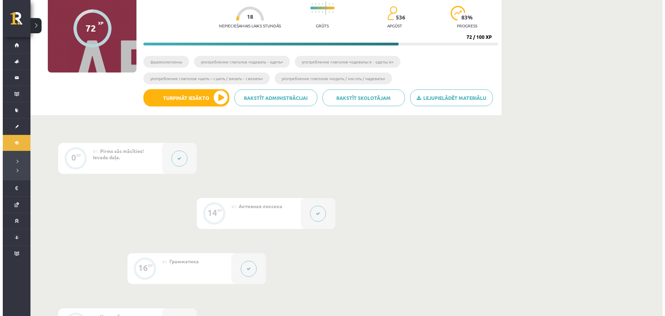
scroll to position [324, 0]
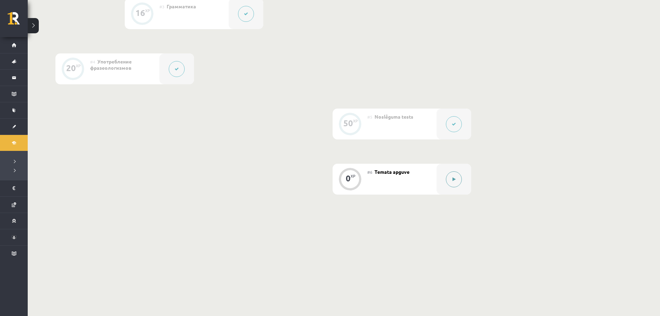
click at [465, 186] on div at bounding box center [454, 179] width 35 height 31
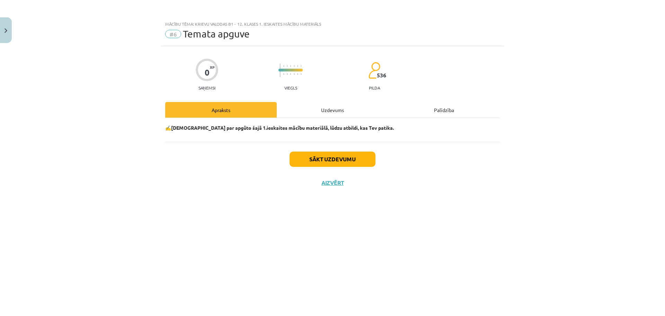
click at [303, 110] on div "Uzdevums" at bounding box center [333, 110] width 112 height 16
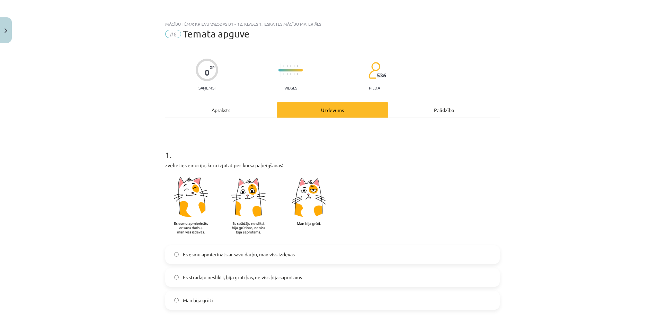
click at [302, 109] on div "Uzdevums" at bounding box center [333, 110] width 112 height 16
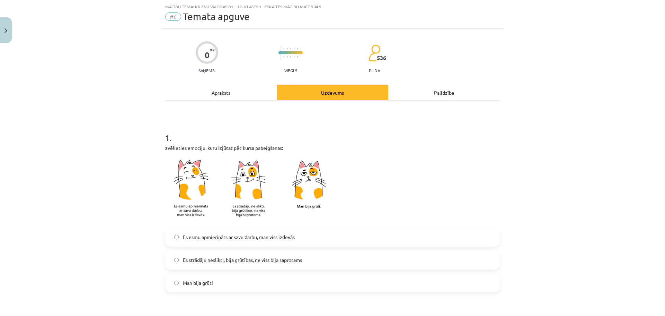
scroll to position [87, 0]
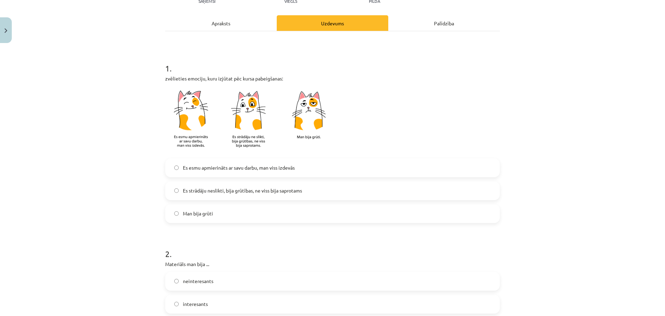
click at [211, 191] on span "Es strādāju neslikti, bija grūtības, ne viss bija saprotams" at bounding box center [242, 190] width 119 height 7
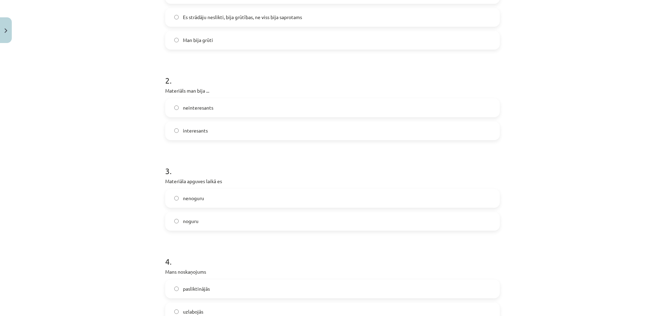
click at [208, 109] on span "neinteresants" at bounding box center [198, 107] width 31 height 7
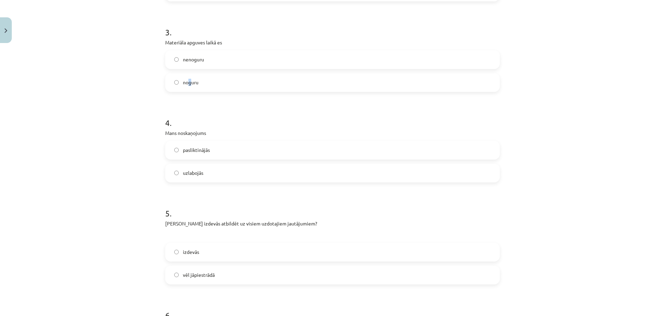
drag, startPoint x: 188, startPoint y: 82, endPoint x: 188, endPoint y: 87, distance: 5.2
click at [187, 88] on label "noguru" at bounding box center [332, 82] width 333 height 17
click at [203, 82] on label "noguru" at bounding box center [332, 82] width 333 height 17
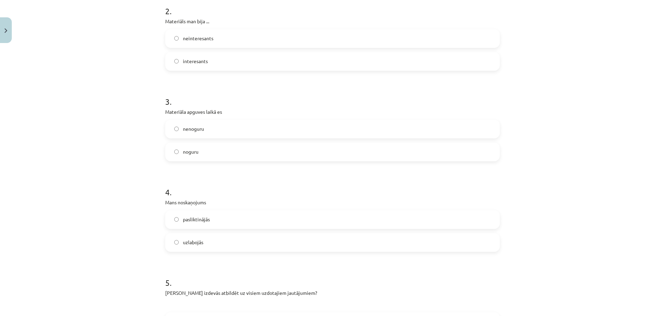
scroll to position [295, 0]
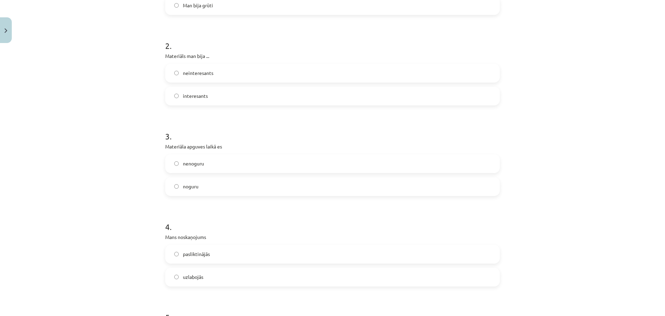
click at [210, 186] on label "noguru" at bounding box center [332, 186] width 333 height 17
click at [215, 81] on label "neinteresants" at bounding box center [332, 72] width 333 height 17
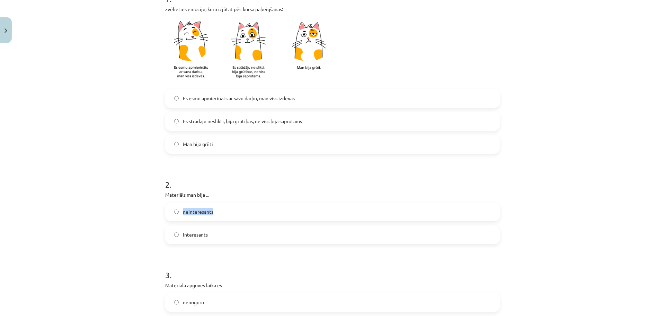
click at [221, 199] on div "2 . Materiāls man bija ... neinteresants interesants" at bounding box center [332, 205] width 335 height 77
click at [238, 212] on label "neinteresants" at bounding box center [332, 211] width 333 height 17
click at [248, 114] on label "Es strādāju neslikti, bija grūtības, ne viss bija saprotams" at bounding box center [332, 121] width 333 height 17
click at [246, 123] on span "Es strādāju neslikti, bija grūtības, ne viss bija saprotams" at bounding box center [242, 120] width 119 height 7
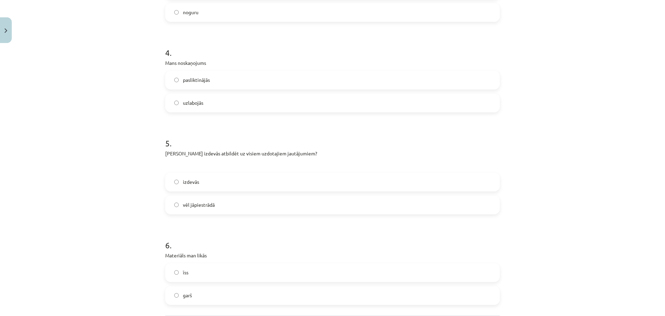
scroll to position [434, 0]
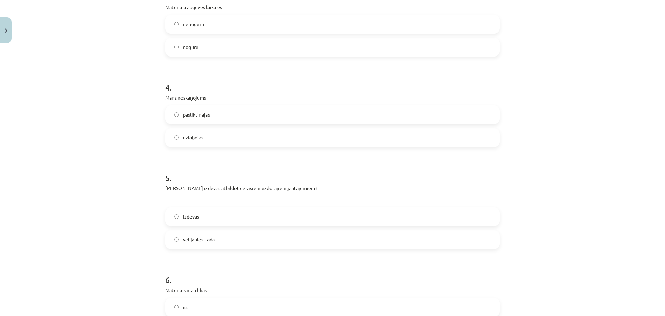
click at [221, 46] on label "noguru" at bounding box center [332, 46] width 333 height 17
click at [206, 33] on div "nenoguru noguru" at bounding box center [332, 36] width 335 height 42
click at [206, 30] on label "nenoguru" at bounding box center [332, 24] width 333 height 17
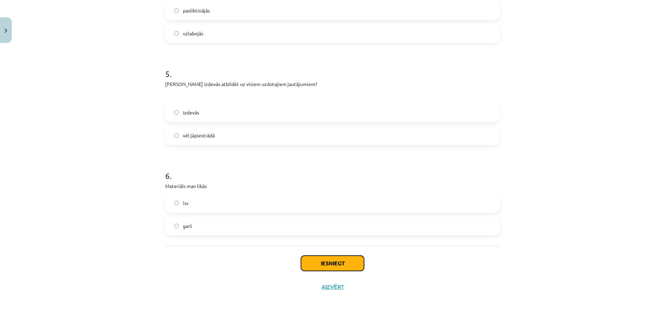
click at [325, 269] on button "Iesniegt" at bounding box center [332, 262] width 63 height 15
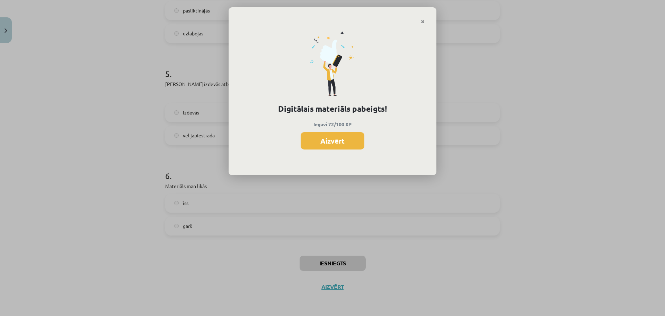
scroll to position [323, 0]
click at [424, 20] on icon "Close" at bounding box center [423, 21] width 4 height 5
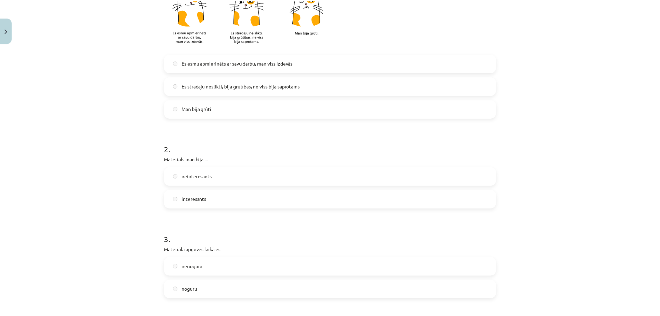
scroll to position [157, 0]
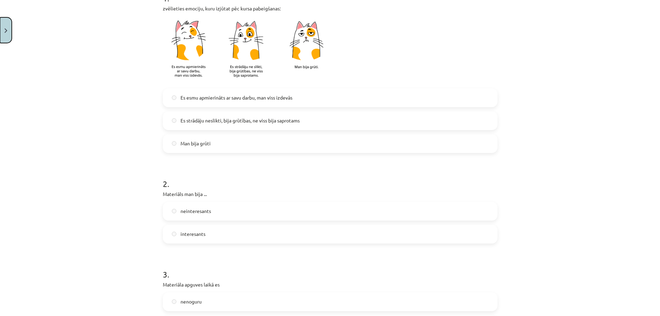
click at [10, 32] on button "Close" at bounding box center [6, 30] width 12 height 26
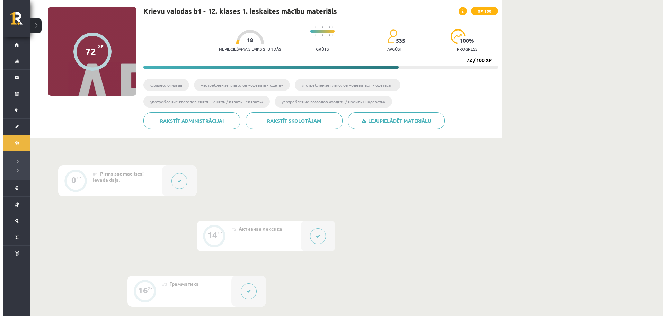
scroll to position [0, 0]
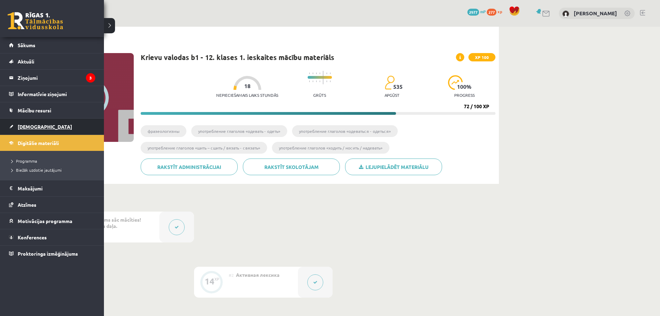
click at [42, 129] on link "[DEMOGRAPHIC_DATA]" at bounding box center [52, 127] width 86 height 16
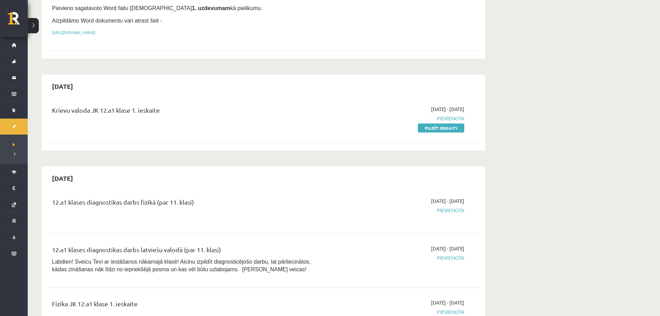
scroll to position [69, 0]
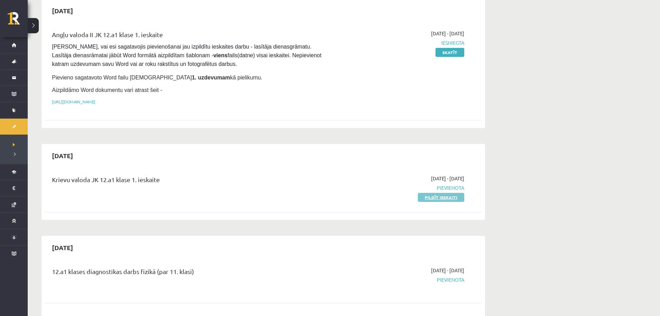
click at [424, 196] on link "Pildīt ieskaiti" at bounding box center [441, 197] width 46 height 9
